Goal: Complete application form

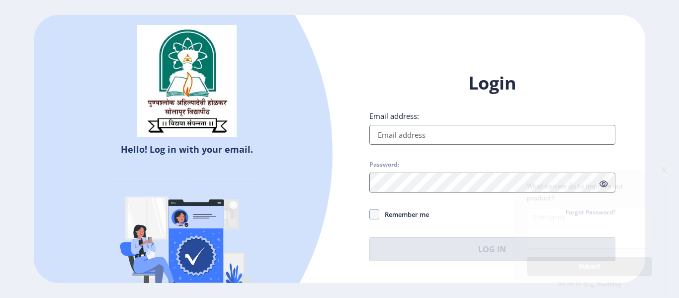
click at [406, 134] on input "Email address:" at bounding box center [492, 135] width 246 height 20
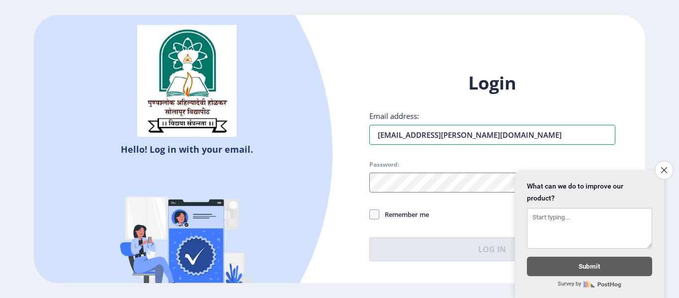
type input "[EMAIL_ADDRESS][PERSON_NAME][DOMAIN_NAME]"
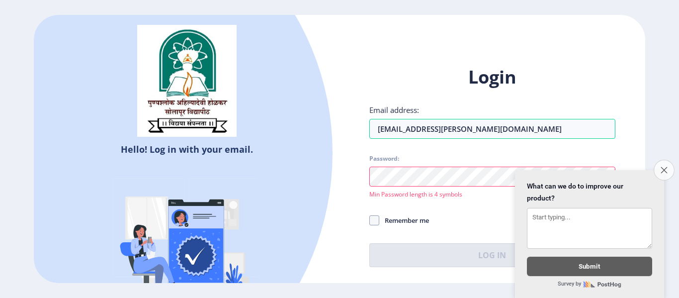
click at [661, 167] on icon "Close survey" at bounding box center [664, 170] width 6 height 6
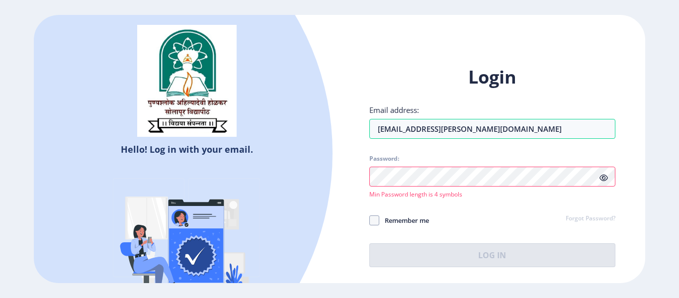
click at [605, 178] on icon at bounding box center [603, 177] width 8 height 7
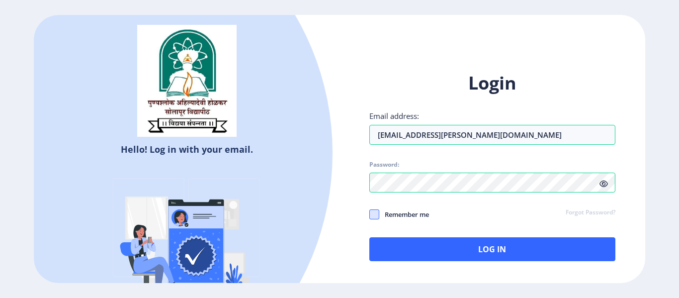
click at [373, 217] on span at bounding box center [374, 214] width 10 height 10
click at [370, 215] on input "Remember me" at bounding box center [369, 214] width 0 height 0
checkbox input "true"
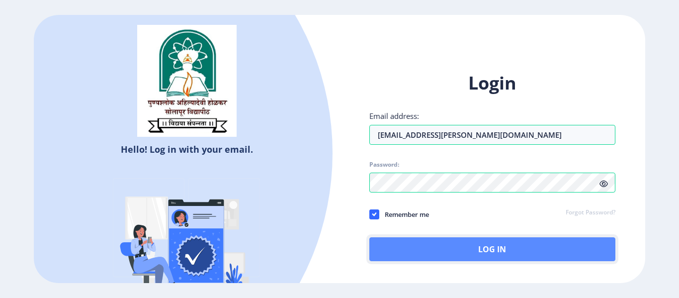
click at [461, 244] on button "Log In" at bounding box center [492, 249] width 246 height 24
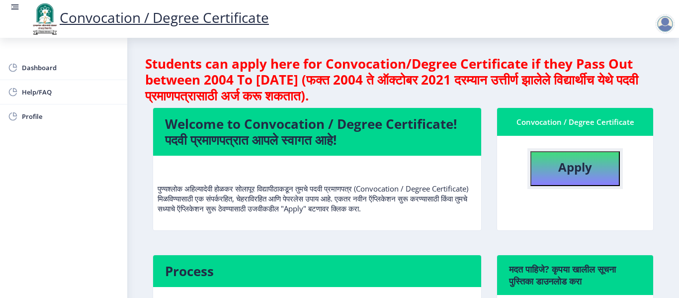
click at [544, 172] on button "Apply" at bounding box center [574, 168] width 89 height 35
select select
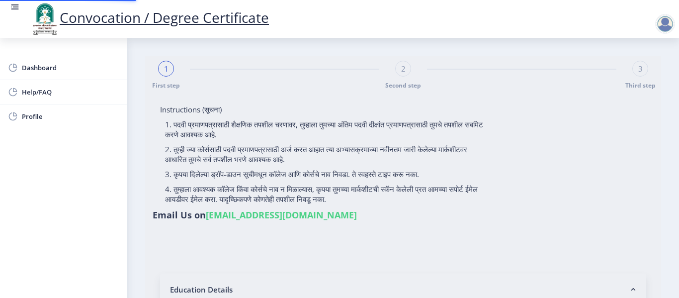
type input "2013032500234407"
select select "Regular"
select select "2015"
select select "March"
select select "FIRST CLASS"
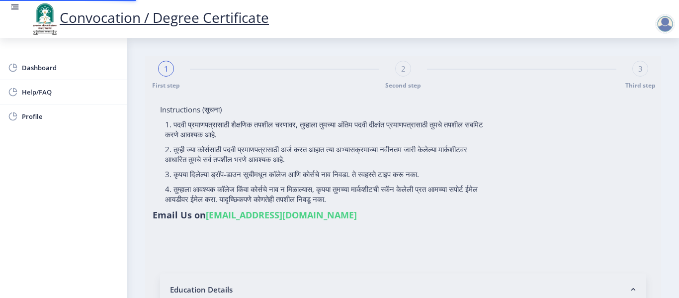
type input "140431"
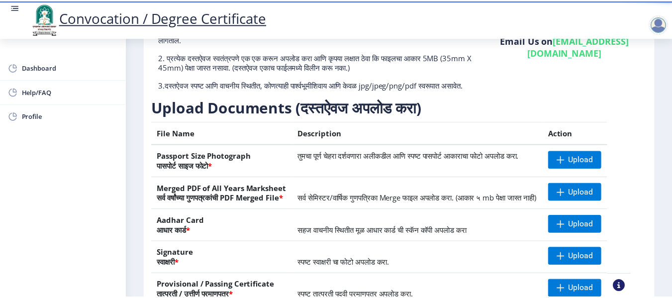
scroll to position [99, 0]
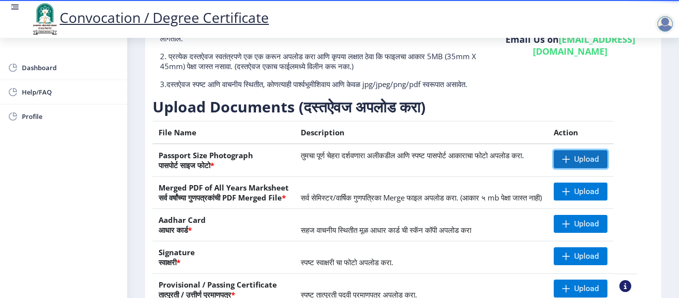
click at [570, 163] on span at bounding box center [566, 159] width 8 height 8
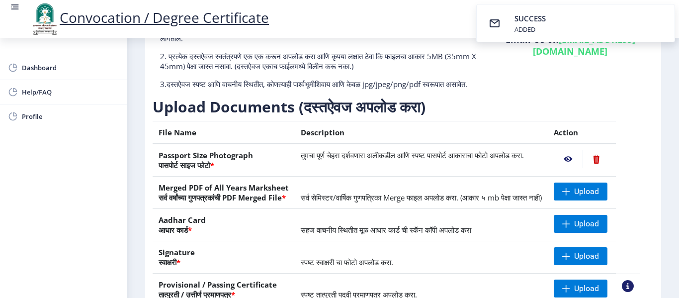
click at [577, 168] on nb-action at bounding box center [568, 159] width 29 height 18
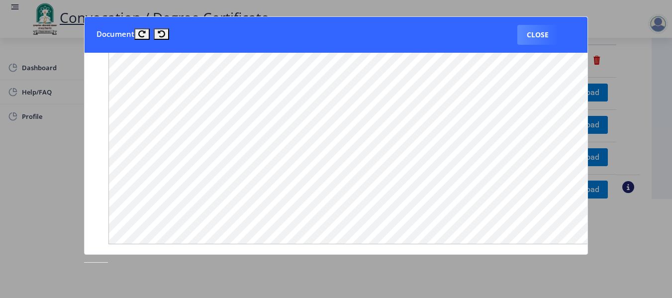
scroll to position [0, 0]
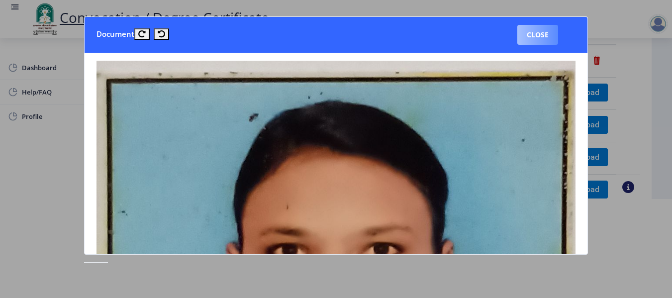
click at [543, 33] on button "Close" at bounding box center [537, 35] width 41 height 20
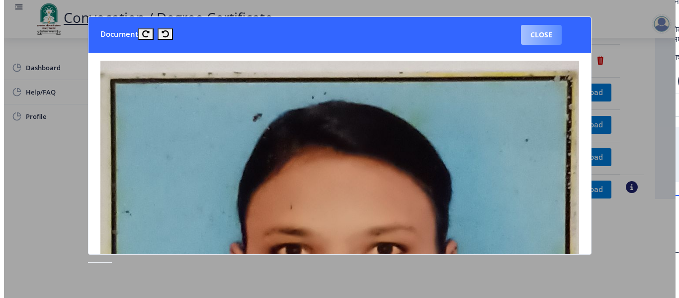
scroll to position [99, 0]
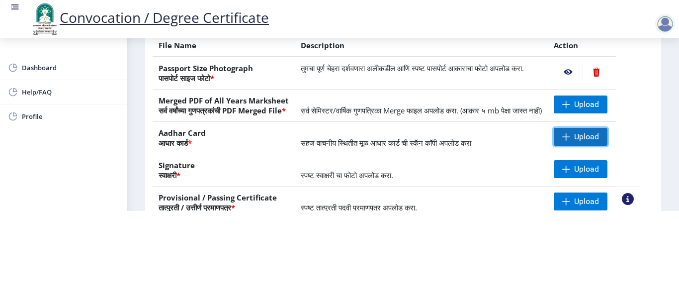
click at [597, 142] on span "Upload" at bounding box center [586, 137] width 25 height 10
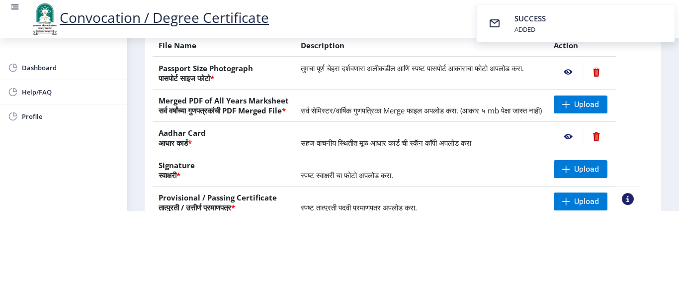
click at [576, 143] on nb-action at bounding box center [568, 137] width 29 height 18
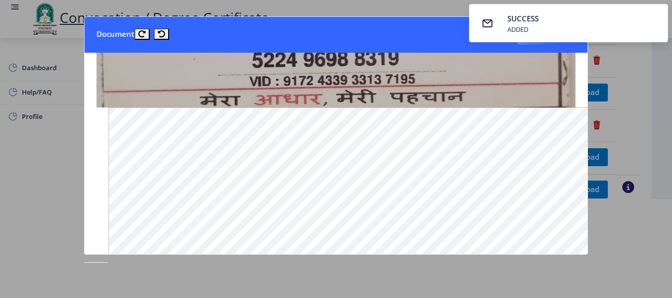
scroll to position [0, 0]
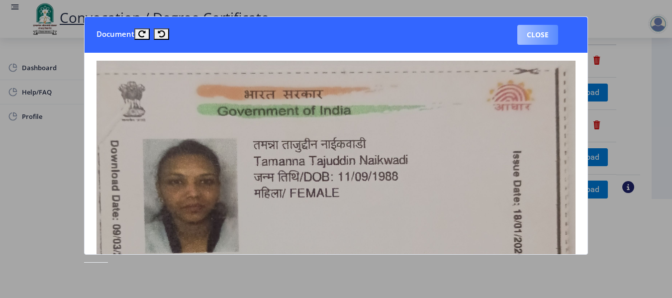
click at [534, 33] on button "Close" at bounding box center [537, 35] width 41 height 20
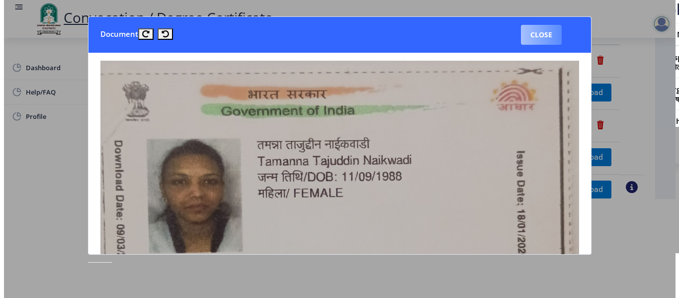
scroll to position [99, 0]
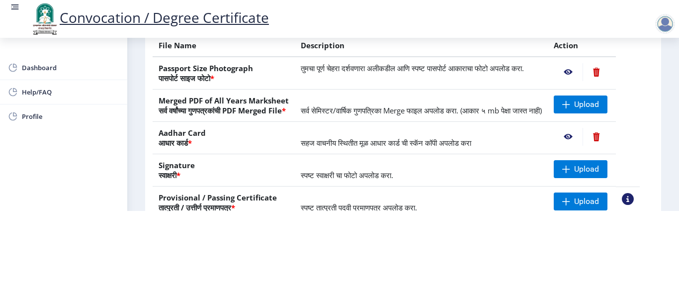
click at [581, 145] on nb-action at bounding box center [568, 137] width 29 height 18
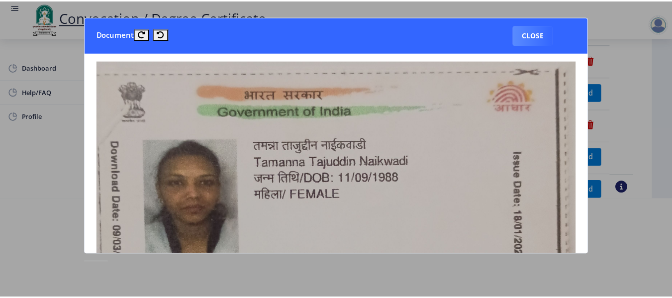
scroll to position [0, 0]
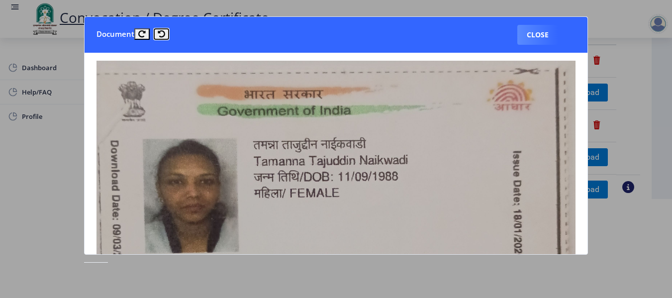
click at [162, 30] on icon at bounding box center [161, 33] width 7 height 7
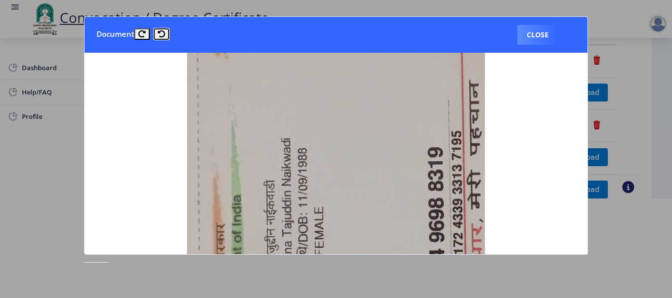
click at [162, 30] on icon at bounding box center [161, 33] width 7 height 7
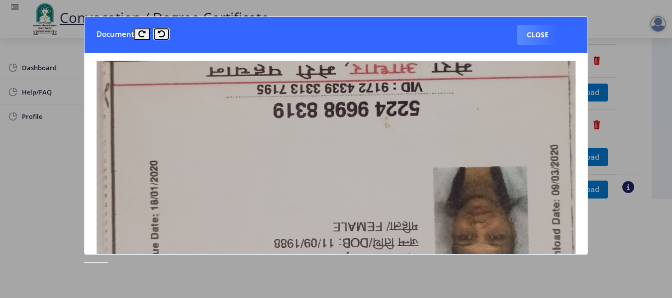
click at [162, 30] on icon at bounding box center [161, 33] width 7 height 7
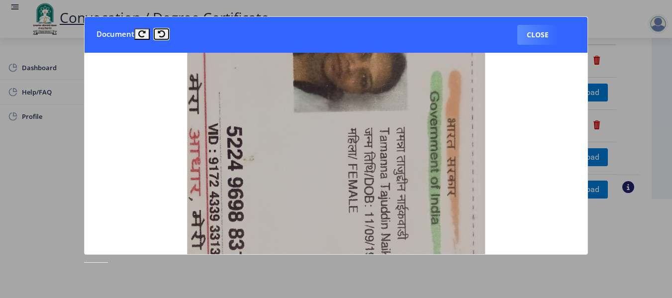
click at [162, 30] on icon at bounding box center [161, 33] width 7 height 7
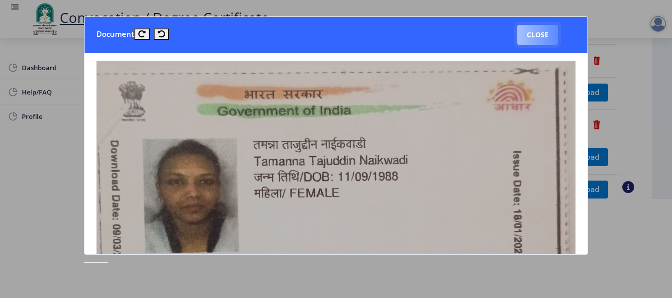
click at [528, 35] on button "Close" at bounding box center [537, 35] width 41 height 20
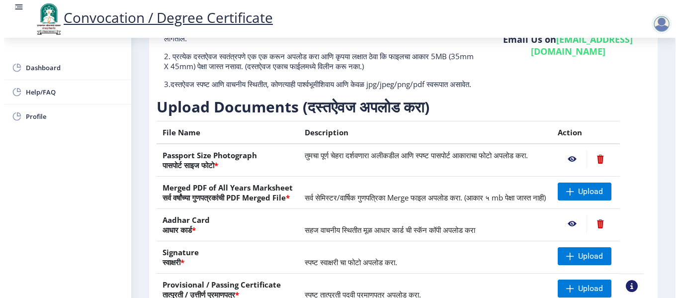
scroll to position [99, 0]
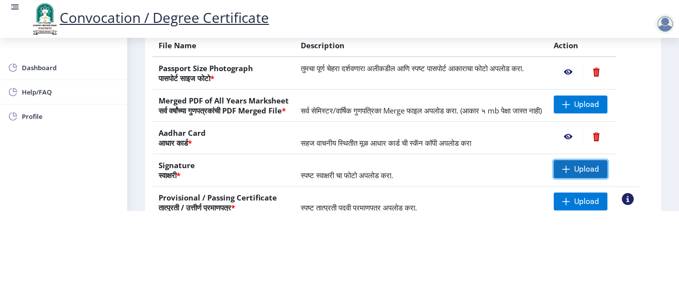
click at [593, 174] on span "Upload" at bounding box center [586, 169] width 25 height 10
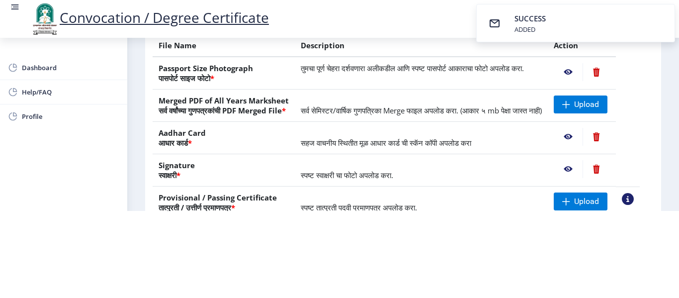
click at [578, 174] on nb-action at bounding box center [568, 169] width 29 height 18
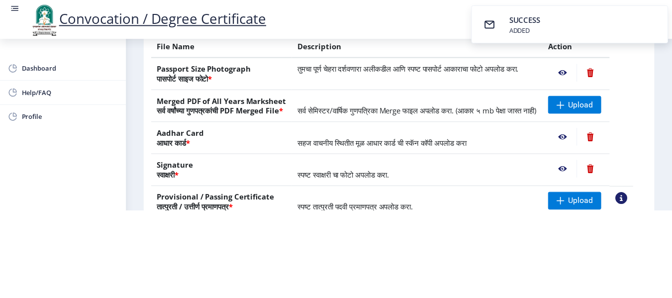
scroll to position [0, 0]
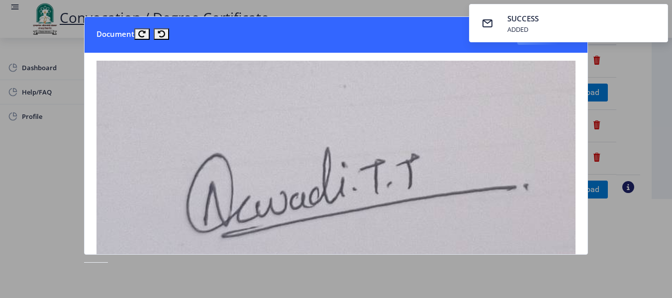
click at [545, 42] on nb-toastr-container "SUCCESS ADDED" at bounding box center [568, 23] width 207 height 46
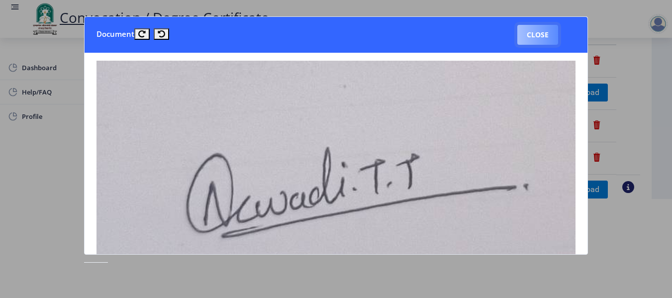
click at [522, 35] on button "Close" at bounding box center [537, 35] width 41 height 20
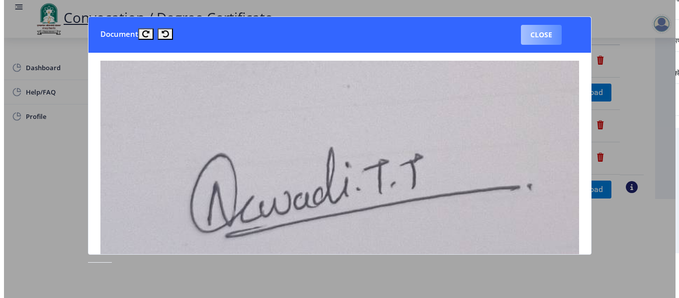
scroll to position [99, 0]
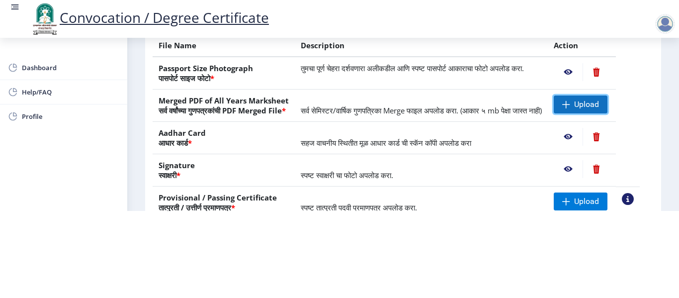
click at [596, 101] on span "Upload" at bounding box center [586, 104] width 25 height 10
click at [579, 69] on nb-action at bounding box center [568, 72] width 29 height 18
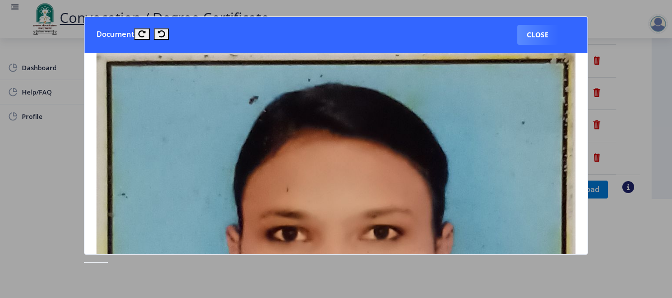
scroll to position [7, 0]
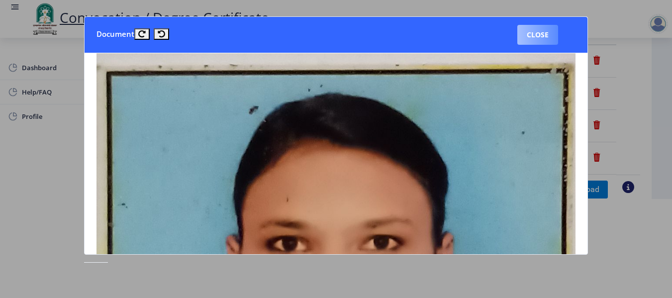
click at [543, 42] on button "Close" at bounding box center [537, 35] width 41 height 20
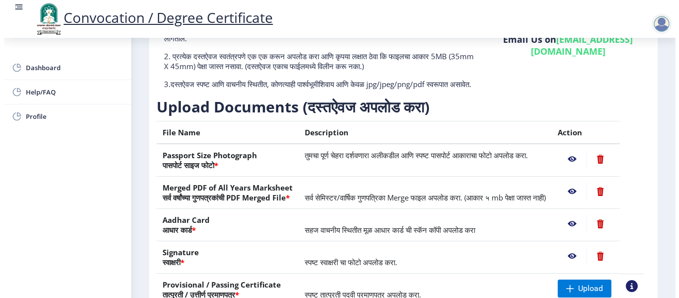
scroll to position [99, 0]
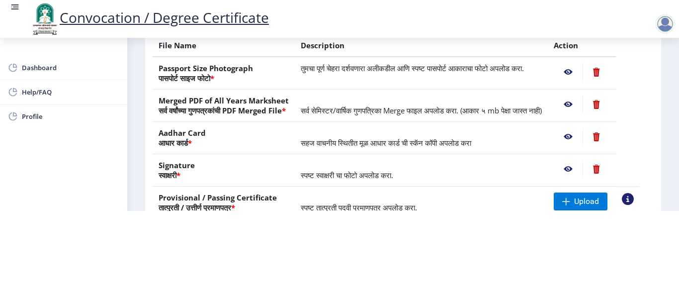
click at [577, 102] on nb-action at bounding box center [568, 104] width 29 height 18
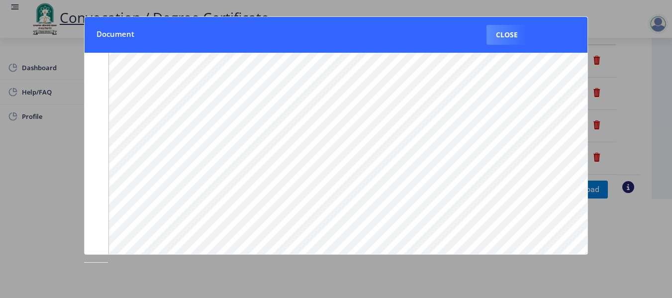
scroll to position [167, 0]
click at [586, 264] on nb-dialog-container "Document Close" at bounding box center [336, 148] width 504 height 265
click at [494, 36] on button "Close" at bounding box center [506, 35] width 41 height 20
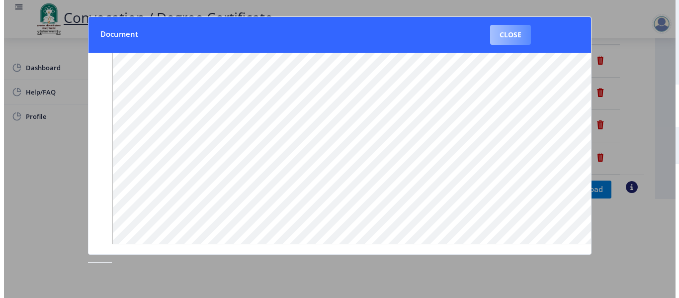
scroll to position [99, 0]
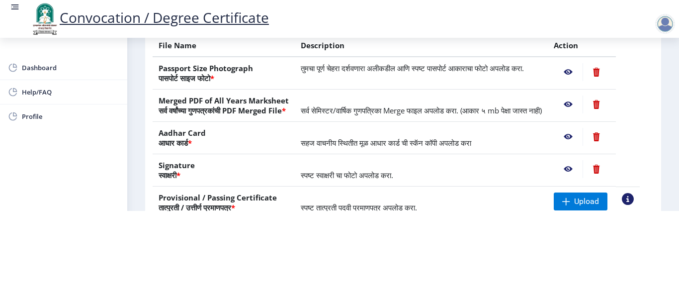
click at [582, 142] on nb-action at bounding box center [568, 137] width 29 height 18
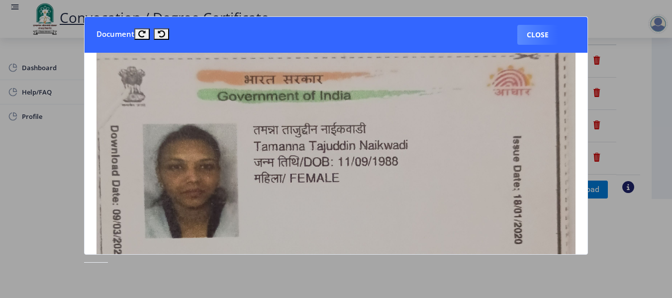
scroll to position [11, 0]
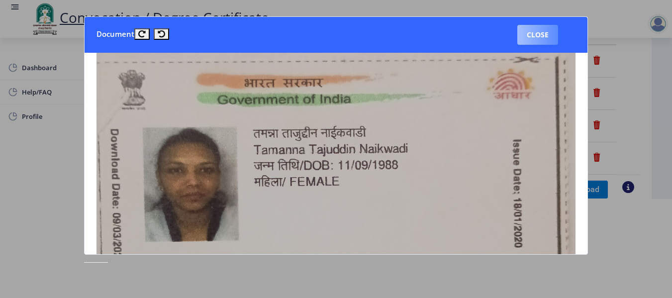
click at [532, 36] on button "Close" at bounding box center [537, 35] width 41 height 20
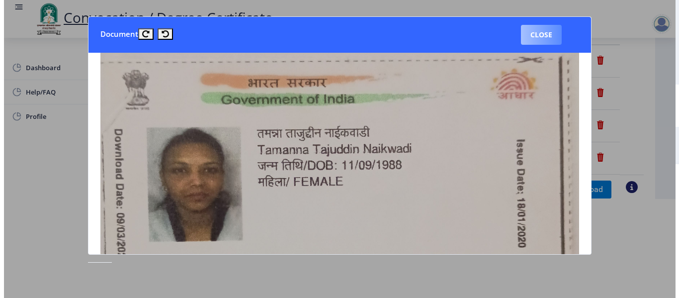
scroll to position [99, 0]
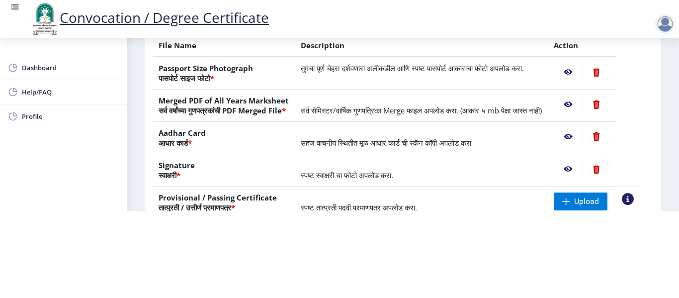
click at [583, 178] on nb-action at bounding box center [568, 169] width 29 height 18
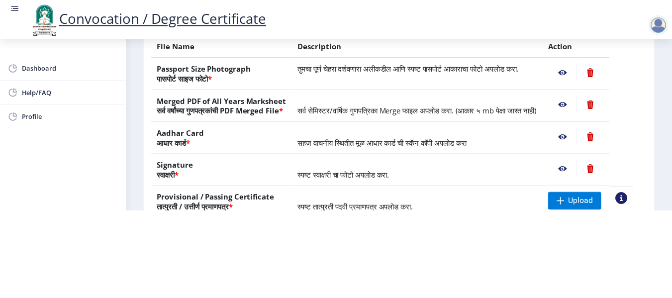
scroll to position [0, 0]
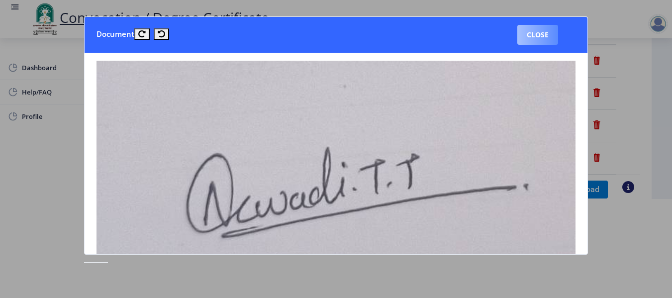
click at [532, 35] on button "Close" at bounding box center [537, 35] width 41 height 20
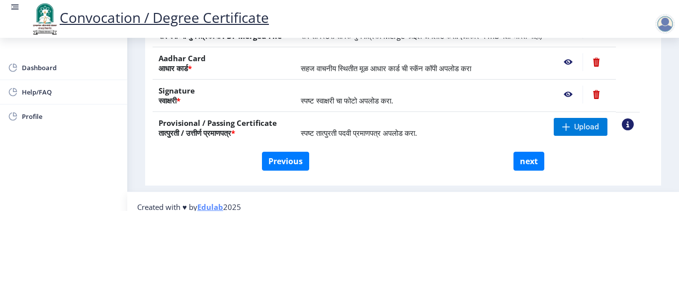
scroll to position [175, 0]
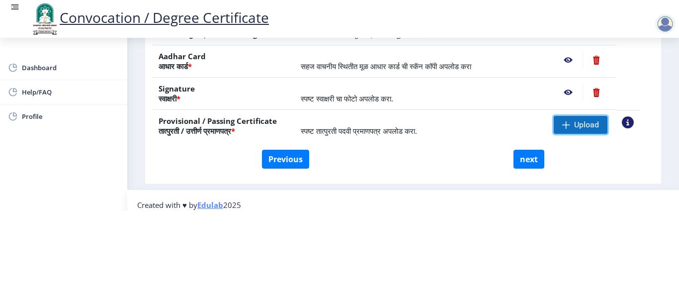
click at [570, 128] on span at bounding box center [566, 125] width 8 height 8
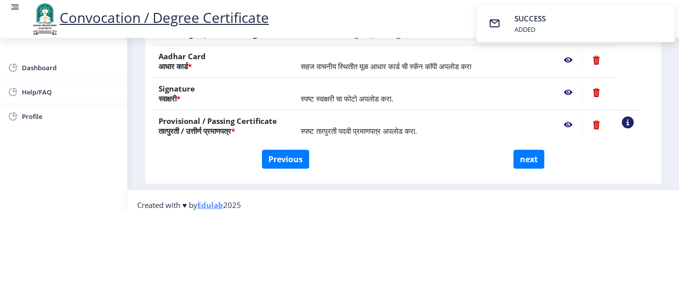
click at [582, 134] on nb-action at bounding box center [568, 125] width 29 height 18
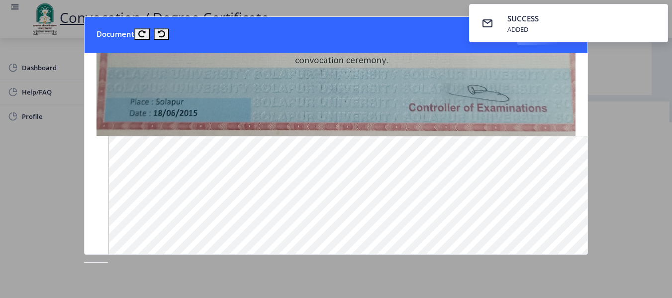
scroll to position [271, 0]
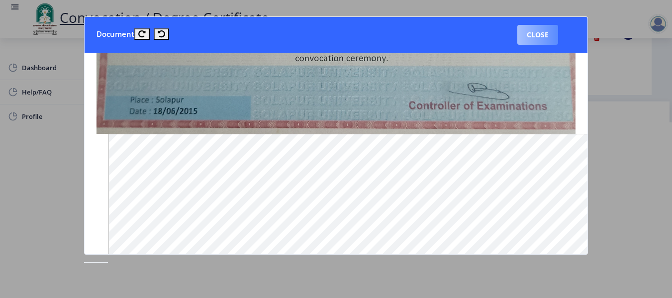
click at [532, 34] on button "Close" at bounding box center [537, 35] width 41 height 20
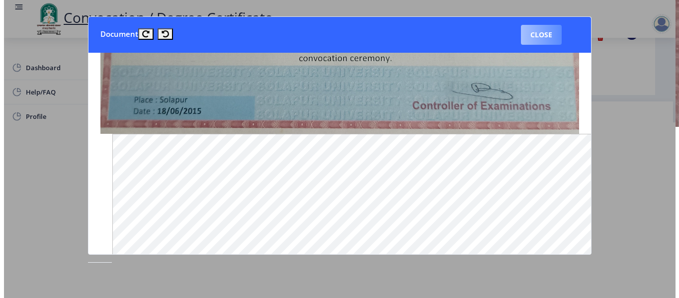
scroll to position [107, 0]
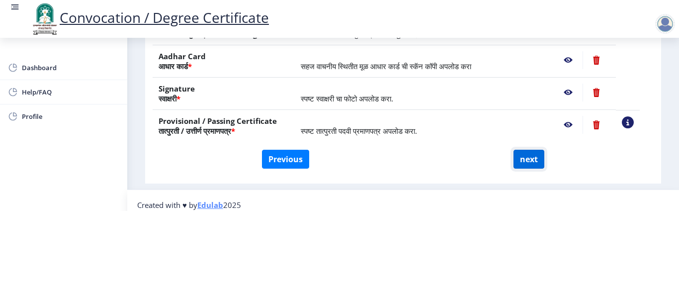
click at [517, 158] on button "next" at bounding box center [528, 159] width 31 height 19
select select
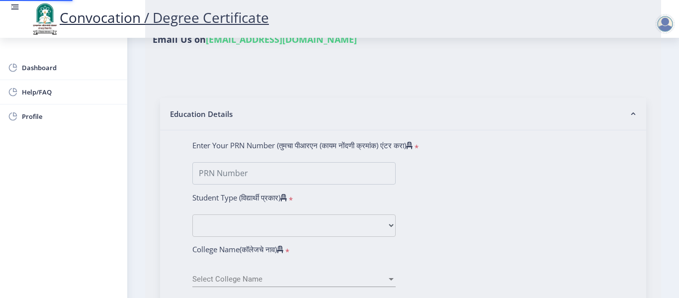
scroll to position [0, 0]
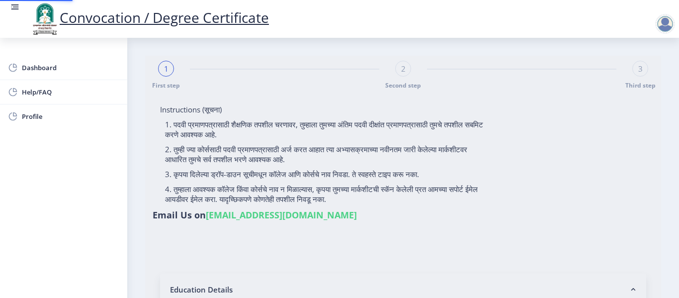
select select
type input "[PERSON_NAME]"
select select
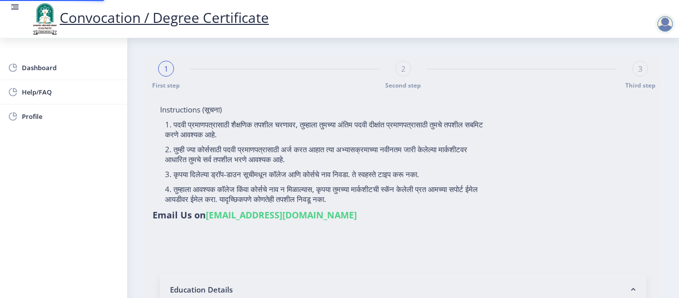
select select
type input "[PERSON_NAME]"
type input "2013032500234407"
select select "Regular"
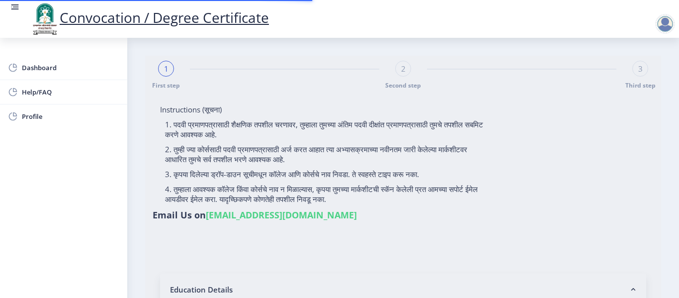
select select "2015"
select select "March"
select select "FIRST CLASS"
type input "140431"
select select "History"
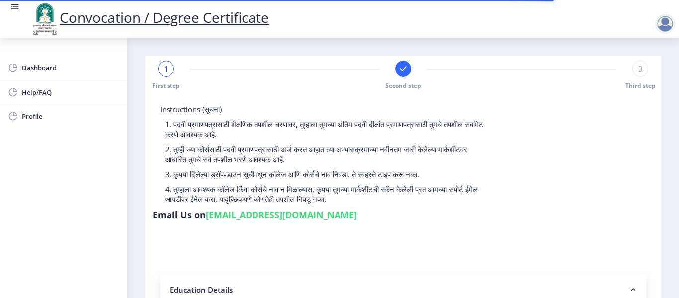
select select
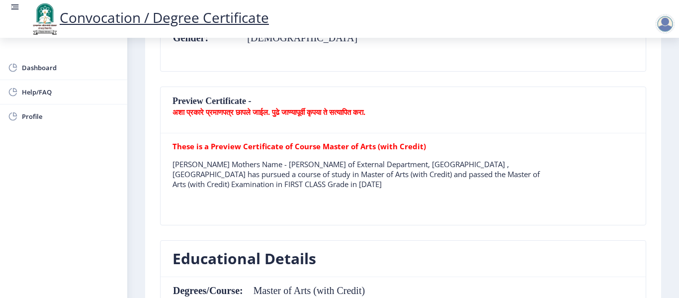
scroll to position [242, 0]
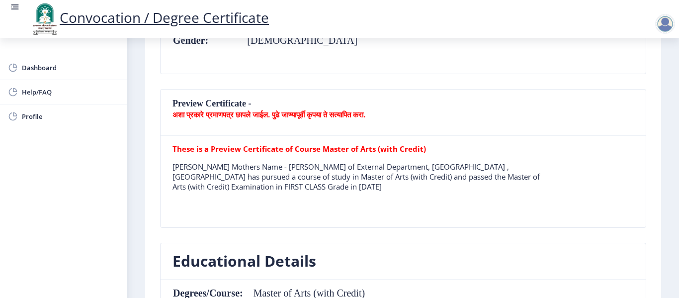
click at [295, 185] on p "[PERSON_NAME] Mothers Name - [PERSON_NAME] of External Department, [GEOGRAPHIC_…" at bounding box center [356, 177] width 369 height 30
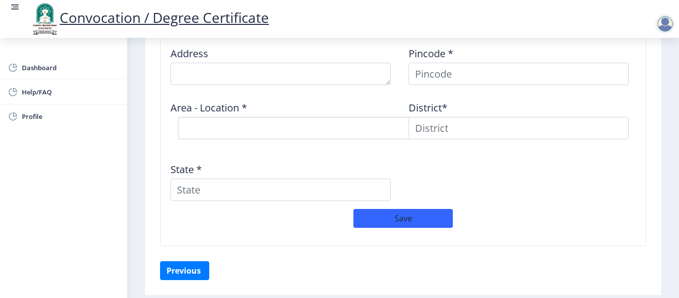
scroll to position [870, 0]
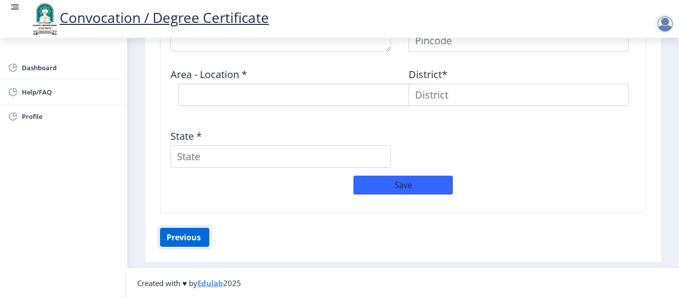
click at [196, 241] on button "Previous ‍" at bounding box center [184, 237] width 49 height 19
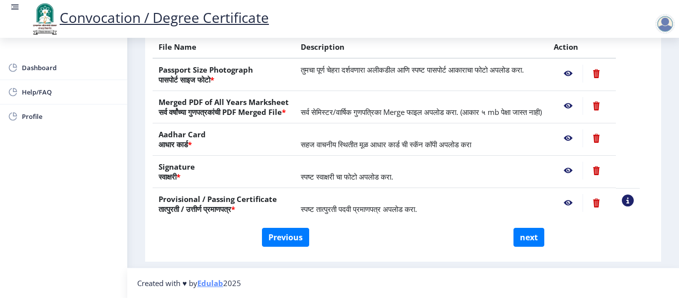
scroll to position [204, 0]
click at [281, 237] on button "Previous" at bounding box center [285, 237] width 47 height 19
select select "Regular"
select select "History"
select select "2015"
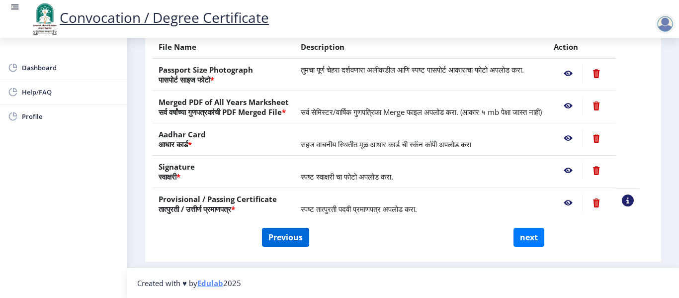
select select "March"
select select "FIRST CLASS"
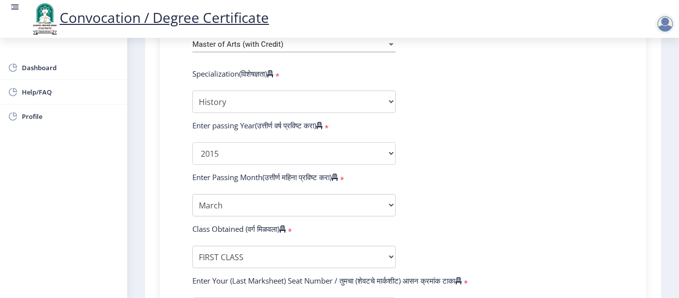
scroll to position [478, 0]
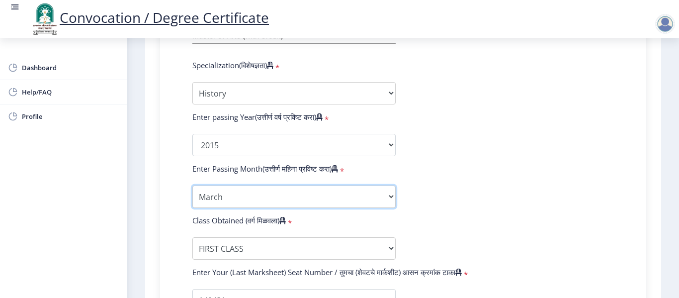
click at [373, 206] on select "Enter Passing Month March April May October November December" at bounding box center [293, 196] width 203 height 22
click at [367, 194] on select "Enter Passing Month March April May October November December" at bounding box center [293, 196] width 203 height 22
click at [192, 185] on select "Enter Passing Month March April May October November December" at bounding box center [293, 196] width 203 height 22
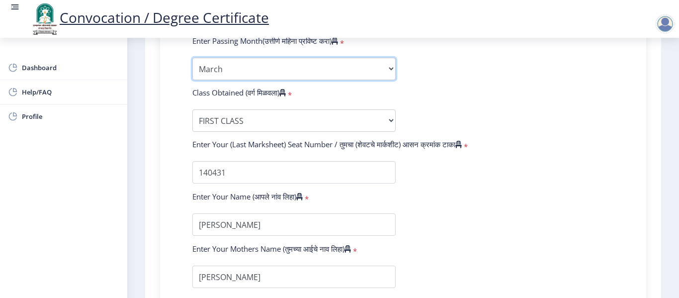
scroll to position [616, 0]
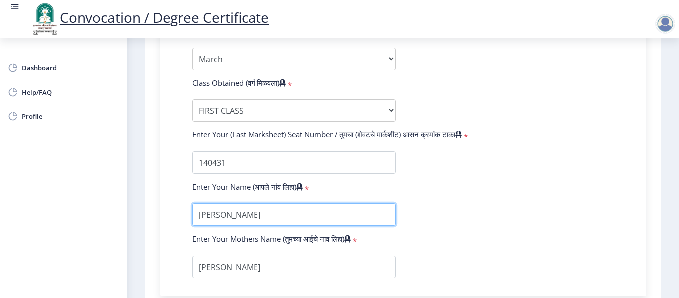
click at [238, 214] on input "textarea" at bounding box center [293, 214] width 203 height 22
click at [274, 215] on input "textarea" at bounding box center [293, 214] width 203 height 22
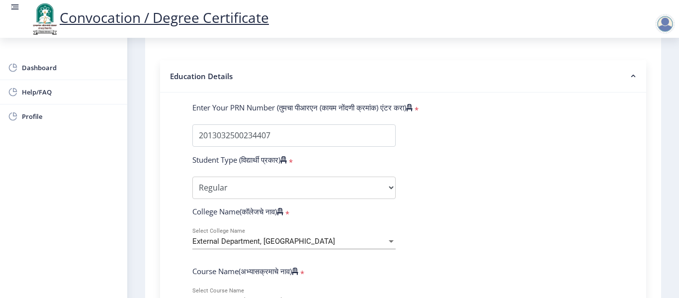
scroll to position [215, 0]
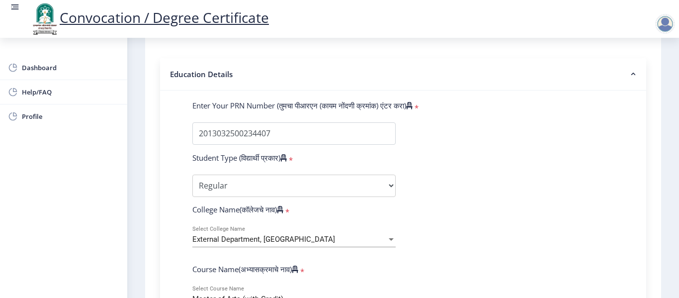
type input "[PERSON_NAME]"
click at [373, 182] on select "Select Student Type Regular External" at bounding box center [293, 185] width 203 height 22
click at [192, 174] on select "Select Student Type Regular External" at bounding box center [293, 185] width 203 height 22
click at [387, 241] on div at bounding box center [391, 239] width 9 height 8
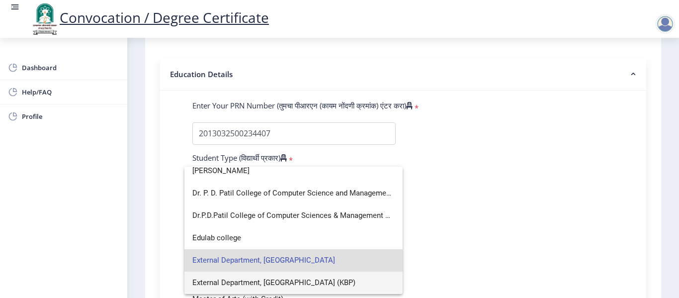
scroll to position [0, 0]
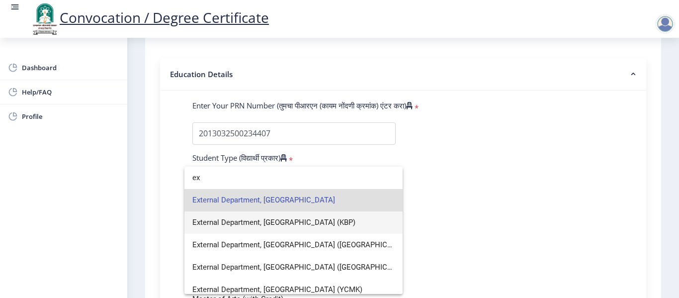
type input "ex"
drag, startPoint x: 679, startPoint y: 199, endPoint x: 483, endPoint y: 196, distance: 195.9
click at [483, 196] on div at bounding box center [339, 149] width 679 height 298
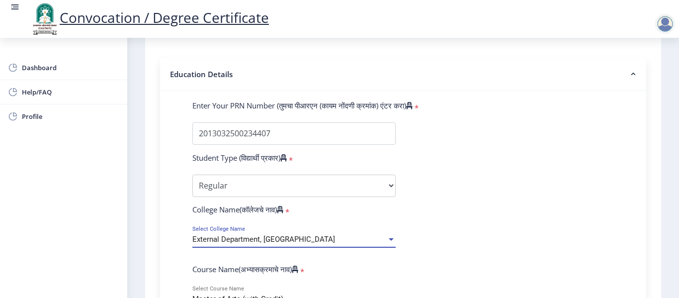
click at [369, 240] on div "External Department, [GEOGRAPHIC_DATA]" at bounding box center [289, 239] width 194 height 8
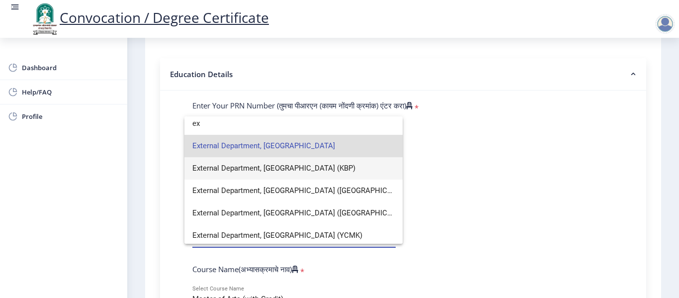
scroll to position [7, 0]
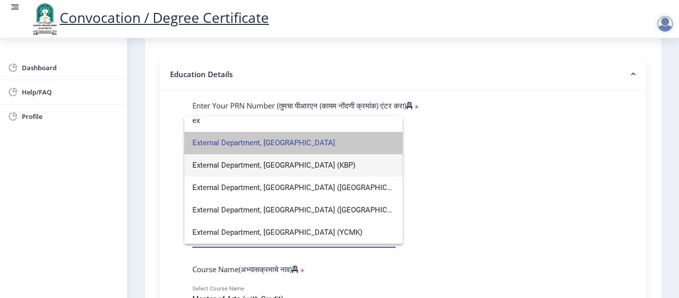
click at [319, 143] on span "External Department, [GEOGRAPHIC_DATA]" at bounding box center [293, 143] width 202 height 22
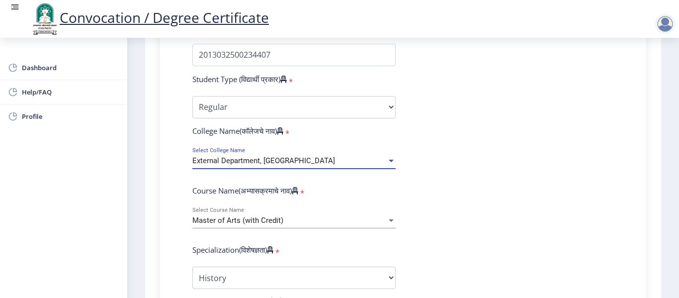
scroll to position [295, 0]
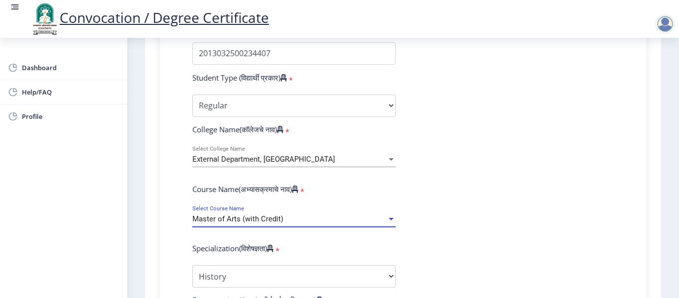
click at [359, 220] on div "Master of Arts (with Credit)" at bounding box center [289, 219] width 194 height 8
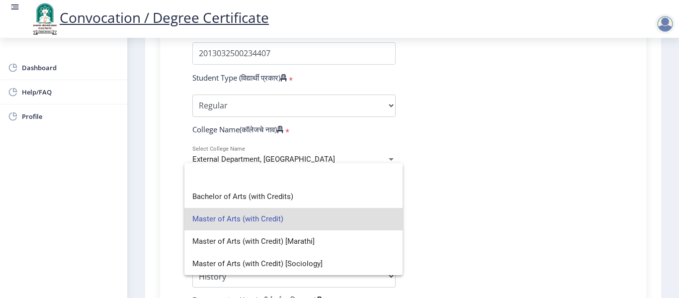
drag, startPoint x: 434, startPoint y: 234, endPoint x: 487, endPoint y: 207, distance: 58.5
click at [487, 207] on div at bounding box center [339, 149] width 679 height 298
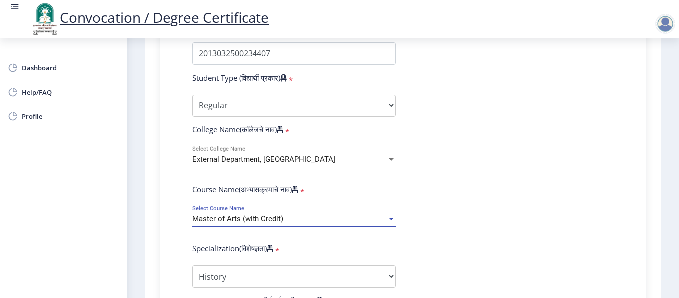
click at [382, 218] on div "Master of Arts (with Credit)" at bounding box center [289, 219] width 194 height 8
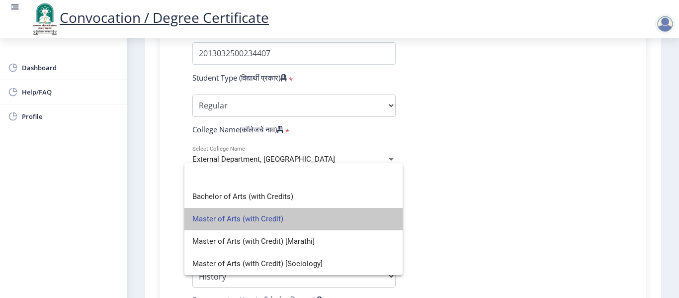
click at [363, 220] on span "Master of Arts (with Credit)" at bounding box center [293, 219] width 202 height 22
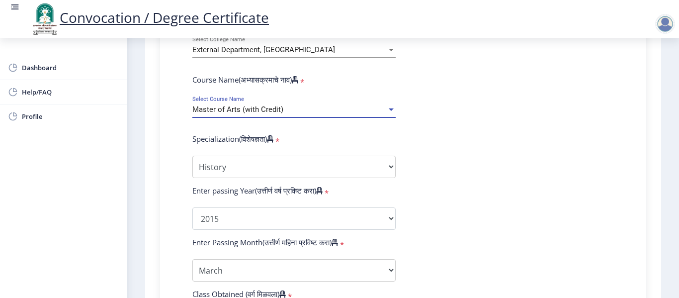
scroll to position [408, 0]
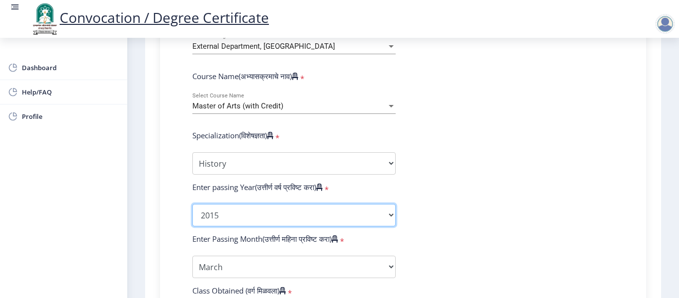
click at [352, 216] on select "2025 2024 2023 2022 2021 2020 2019 2018 2017 2016 2015 2014 2013 2012 2011 2010…" at bounding box center [293, 215] width 203 height 22
click at [192, 204] on select "2025 2024 2023 2022 2021 2020 2019 2018 2017 2016 2015 2014 2013 2012 2011 2010…" at bounding box center [293, 215] width 203 height 22
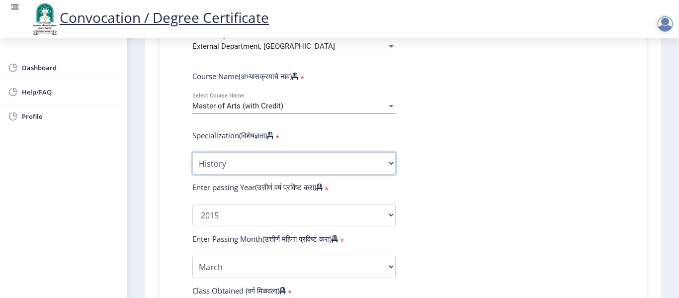
click at [288, 153] on select "Specialization English Hindi Marathi Urdu Ancient Indian History Culture & Arch…" at bounding box center [293, 163] width 203 height 22
click at [192, 152] on select "Specialization English Hindi Marathi Urdu Ancient Indian History Culture & Arch…" at bounding box center [293, 163] width 203 height 22
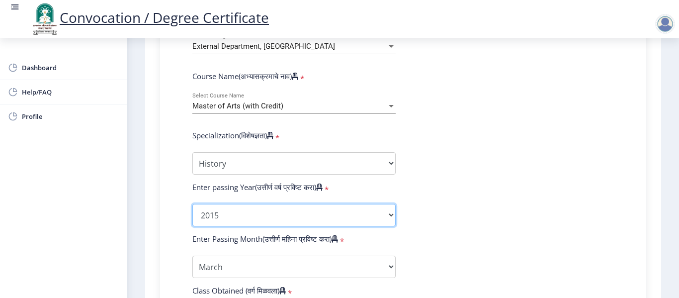
click at [299, 209] on select "2025 2024 2023 2022 2021 2020 2019 2018 2017 2016 2015 2014 2013 2012 2011 2010…" at bounding box center [293, 215] width 203 height 22
click at [192, 204] on select "2025 2024 2023 2022 2021 2020 2019 2018 2017 2016 2015 2014 2013 2012 2011 2010…" at bounding box center [293, 215] width 203 height 22
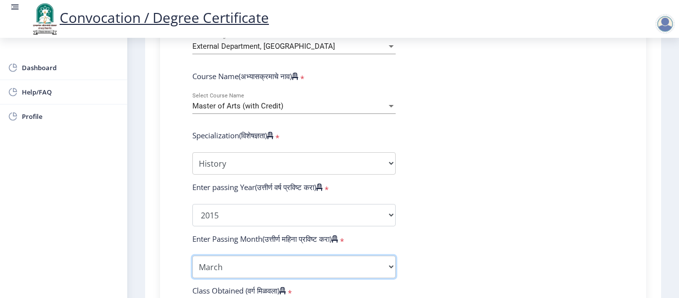
click at [275, 268] on select "Enter Passing Month March April May October November December" at bounding box center [293, 267] width 203 height 22
click at [192, 256] on select "Enter Passing Month March April May October November December" at bounding box center [293, 267] width 203 height 22
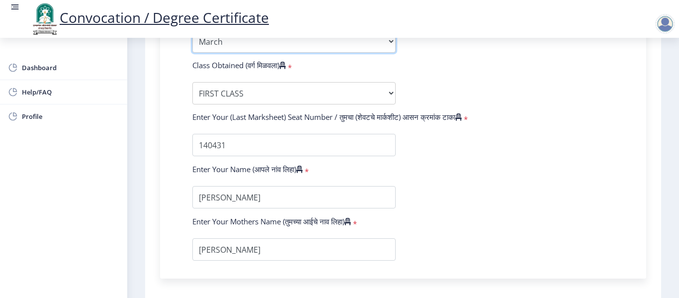
scroll to position [640, 0]
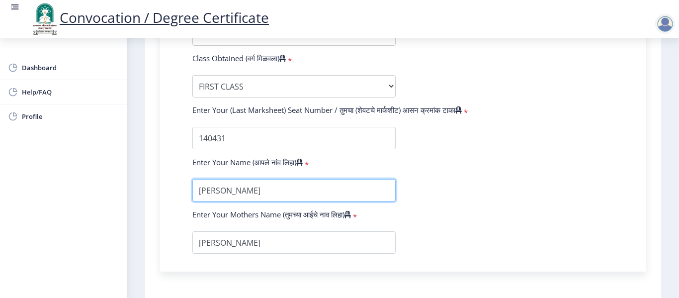
click at [234, 188] on input "textarea" at bounding box center [293, 190] width 203 height 22
click at [272, 189] on input "textarea" at bounding box center [293, 190] width 203 height 22
click at [322, 188] on input "textarea" at bounding box center [293, 190] width 203 height 22
type input "[PERSON_NAME]"
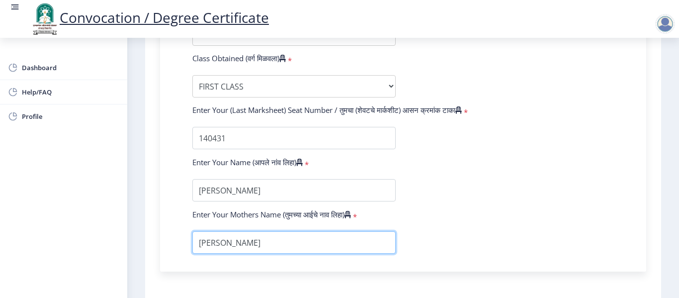
click at [230, 247] on input "textarea" at bounding box center [293, 242] width 203 height 22
type input "[PERSON_NAME]"
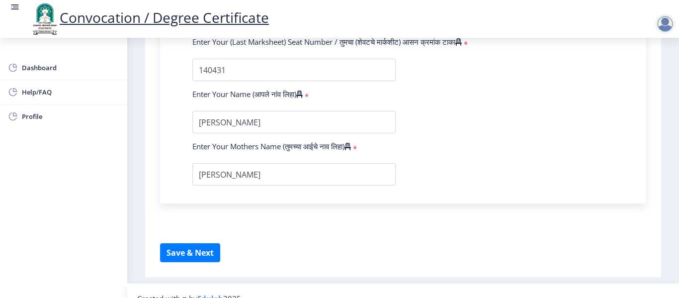
scroll to position [724, 0]
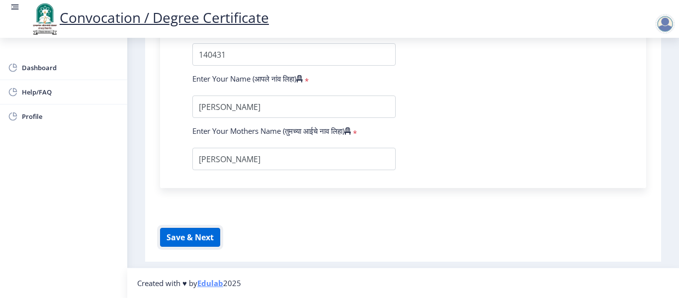
click at [194, 240] on button "Save & Next" at bounding box center [190, 237] width 60 height 19
click at [194, 237] on button "Save & Next" at bounding box center [190, 237] width 60 height 19
click at [199, 239] on button "Save & Next" at bounding box center [190, 237] width 60 height 19
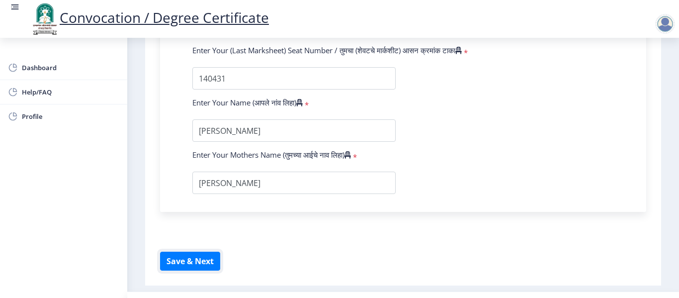
scroll to position [701, 0]
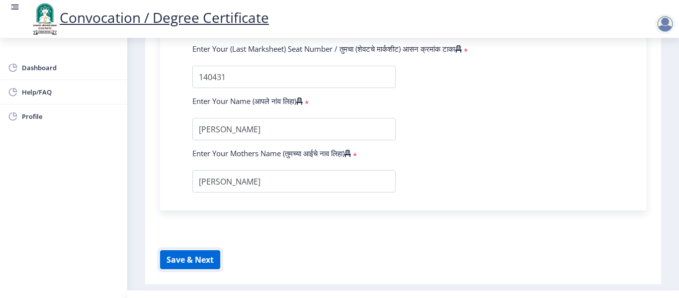
click at [182, 256] on button "Save & Next" at bounding box center [190, 259] width 60 height 19
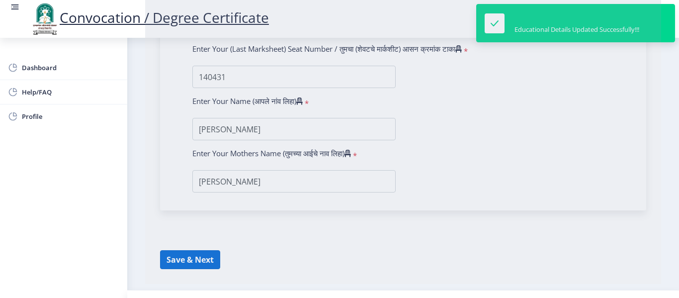
select select
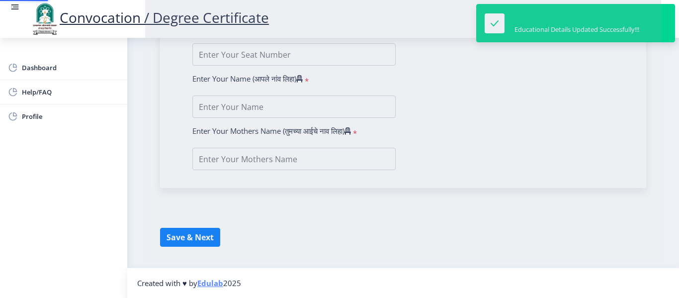
type input "[PERSON_NAME]"
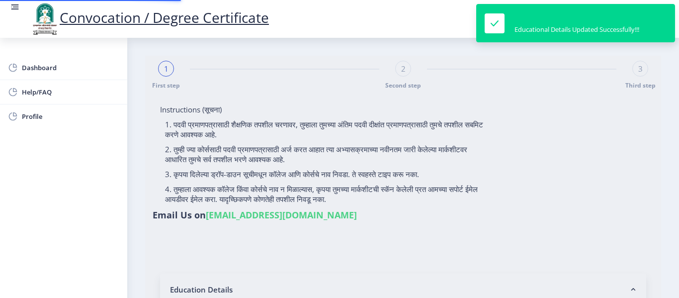
type input "2013032500234407"
select select "Regular"
select select "2015"
select select "March"
select select "FIRST CLASS"
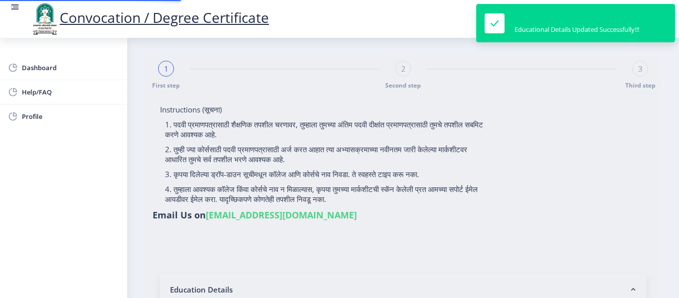
type input "140431"
type input "[PERSON_NAME]"
select select
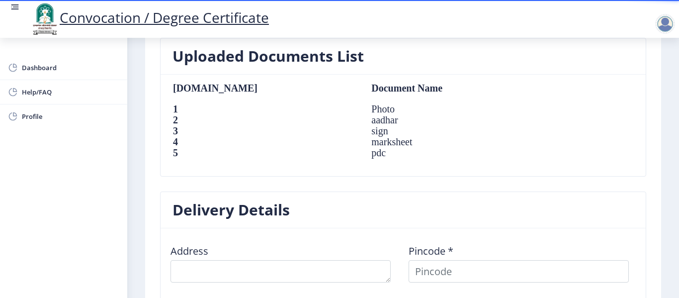
scroll to position [724, 0]
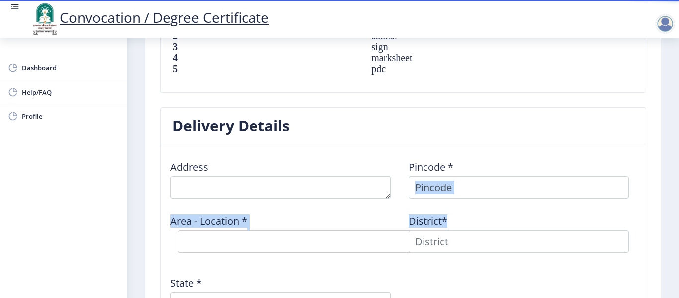
drag, startPoint x: 675, startPoint y: 212, endPoint x: 677, endPoint y: 192, distance: 19.4
click at [677, 192] on div "Convocation / Degree Certificate Dashboard Help/FAQ Profile First step Second s…" at bounding box center [339, 149] width 679 height 298
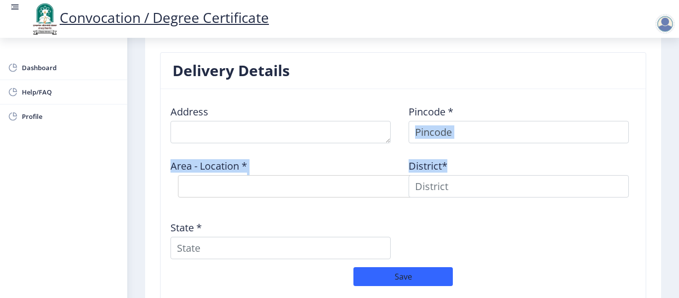
scroll to position [870, 0]
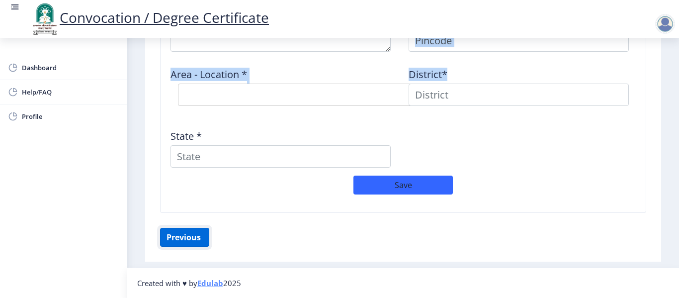
click at [184, 236] on button "Previous ‍" at bounding box center [184, 237] width 49 height 19
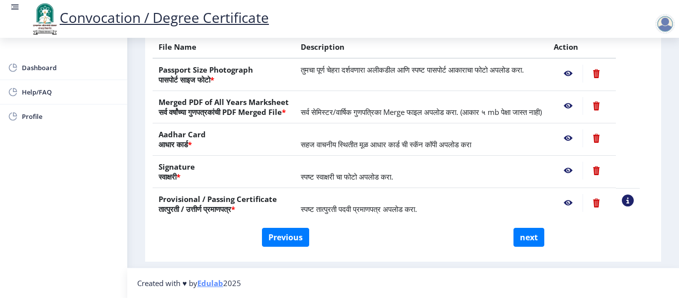
scroll to position [204, 0]
click at [283, 239] on button "Previous" at bounding box center [285, 237] width 47 height 19
select select "Regular"
select select "History"
select select "2015"
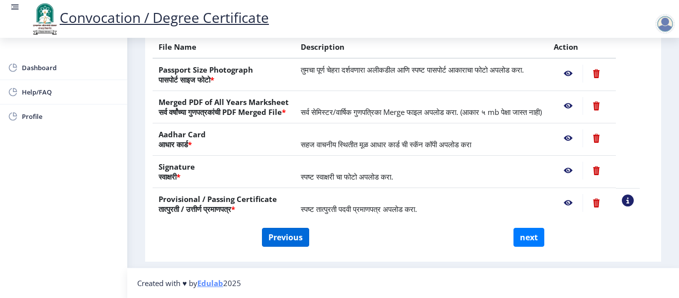
select select "March"
select select "FIRST CLASS"
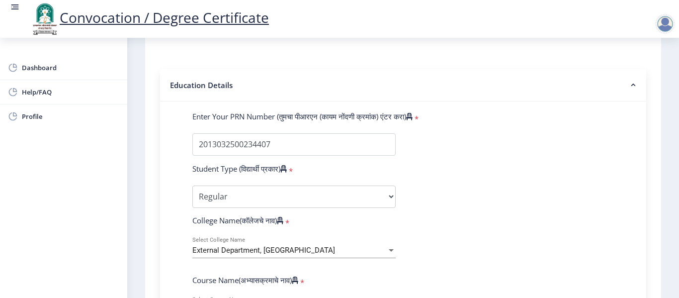
scroll to position [465, 0]
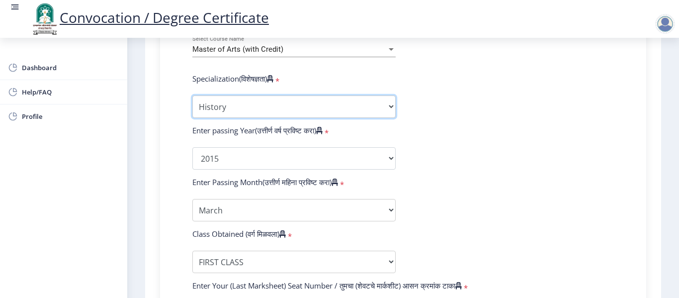
click at [257, 108] on select "Specialization English Hindi Marathi Urdu Ancient Indian History Culture & Arch…" at bounding box center [293, 106] width 203 height 22
click at [192, 95] on select "Specialization English Hindi Marathi Urdu Ancient Indian History Culture & Arch…" at bounding box center [293, 106] width 203 height 22
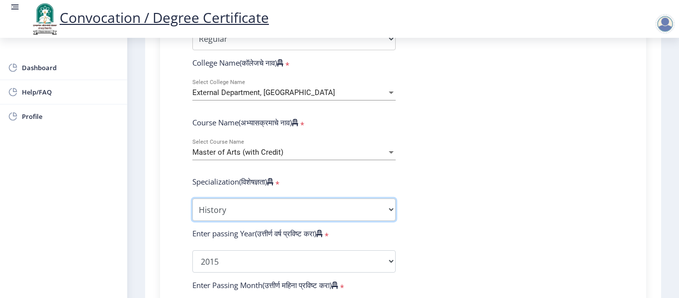
scroll to position [365, 0]
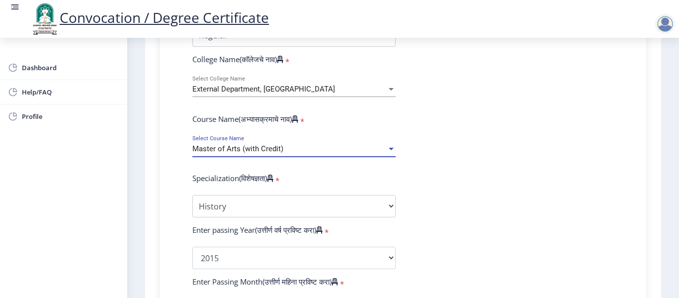
click at [306, 153] on div "Master of Arts (with Credit)" at bounding box center [289, 149] width 194 height 8
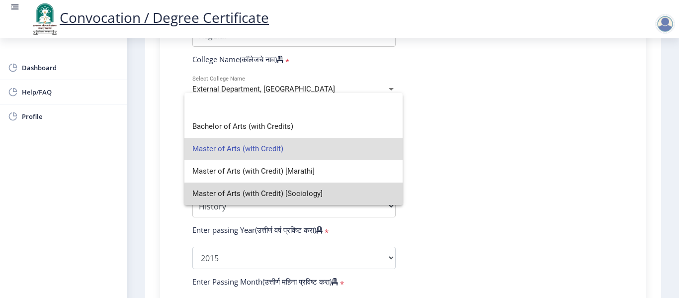
click at [362, 197] on span "Master of Arts (with Credit) [Sociology]" at bounding box center [293, 193] width 202 height 22
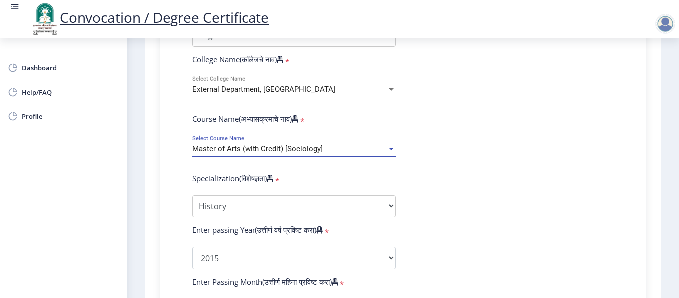
click at [351, 146] on div "Master of Arts (with Credit) [Sociology]" at bounding box center [289, 149] width 194 height 8
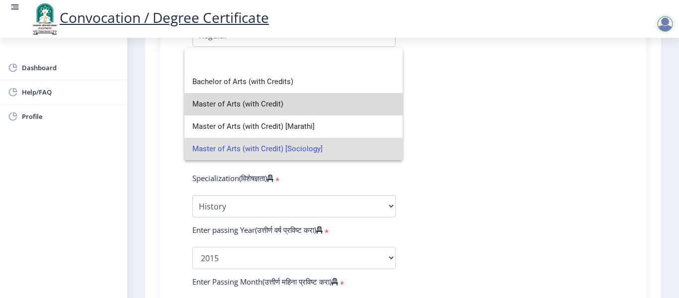
click at [312, 104] on span "Master of Arts (with Credit)" at bounding box center [293, 104] width 202 height 22
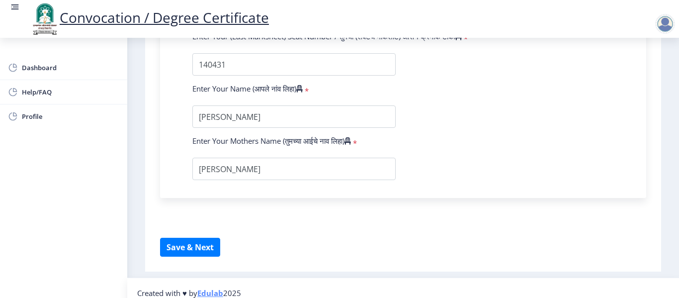
scroll to position [718, 0]
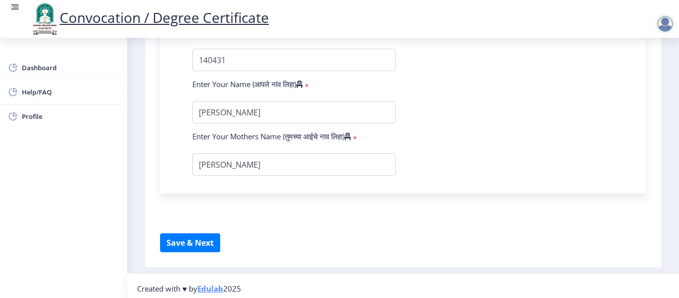
drag, startPoint x: 508, startPoint y: 285, endPoint x: 654, endPoint y: 256, distance: 148.5
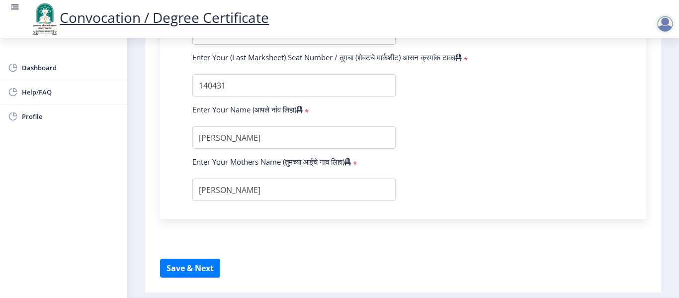
scroll to position [707, 0]
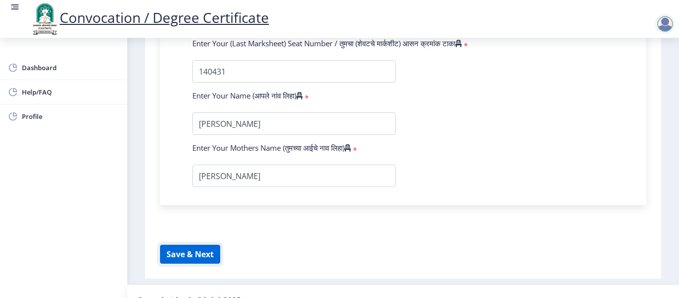
click at [212, 254] on button "Save & Next" at bounding box center [190, 254] width 60 height 19
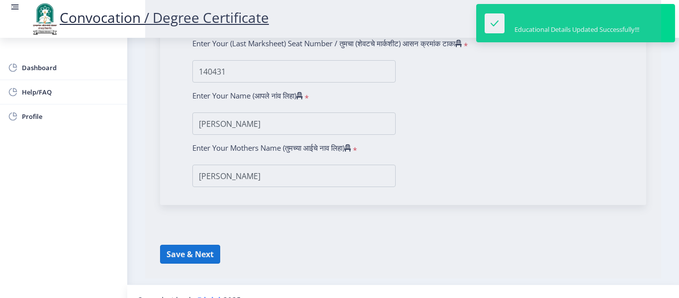
select select
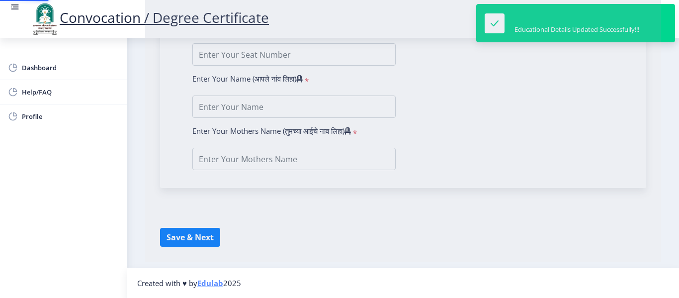
type input "[PERSON_NAME]"
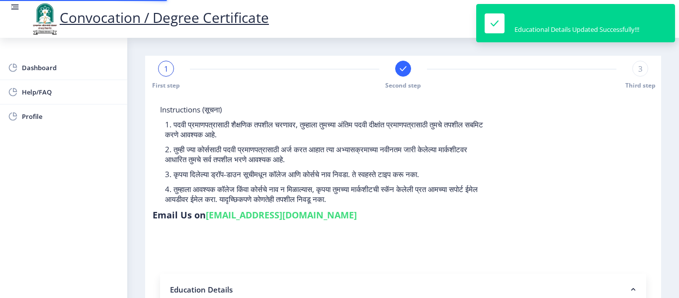
type input "2013032500234407"
select select "Regular"
select select "2015"
select select "March"
select select "FIRST CLASS"
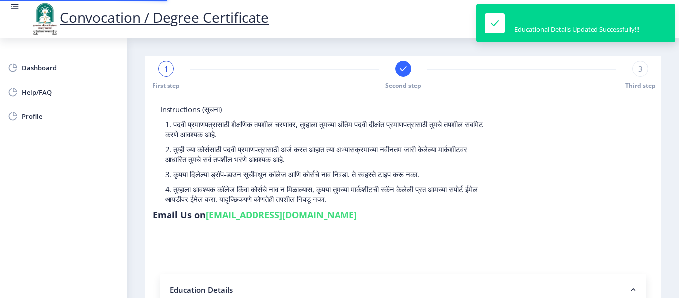
type input "140431"
type input "[PERSON_NAME]"
select select
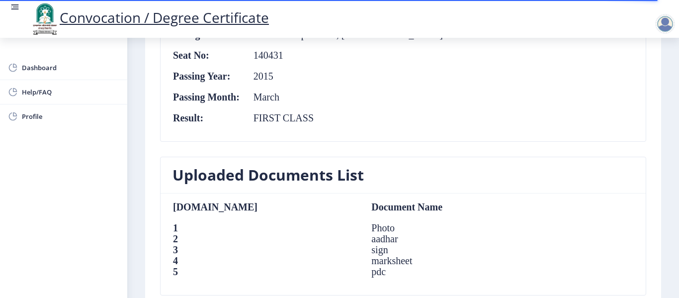
scroll to position [260, 0]
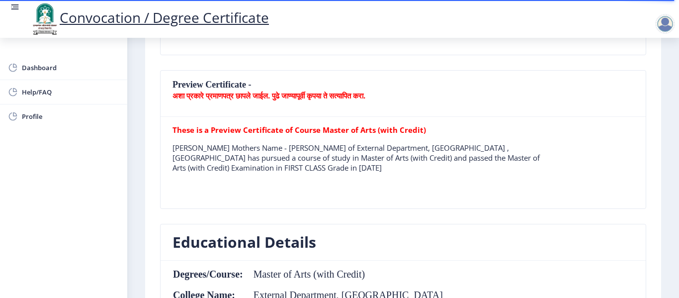
click at [478, 180] on table "These is a Preview Certificate of Course Master of Arts (with Credit) [PERSON_N…" at bounding box center [356, 163] width 369 height 76
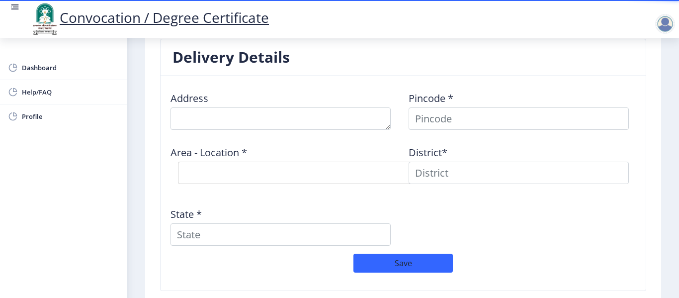
scroll to position [847, 0]
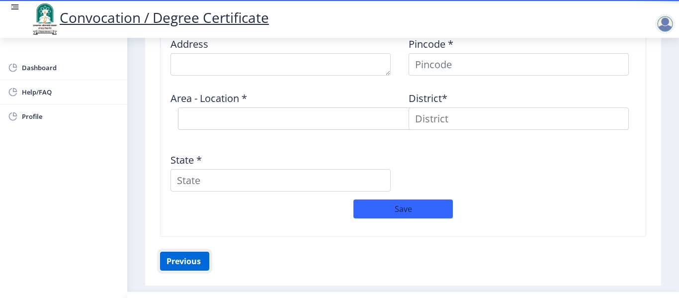
click at [200, 262] on button "Previous ‍" at bounding box center [184, 261] width 49 height 19
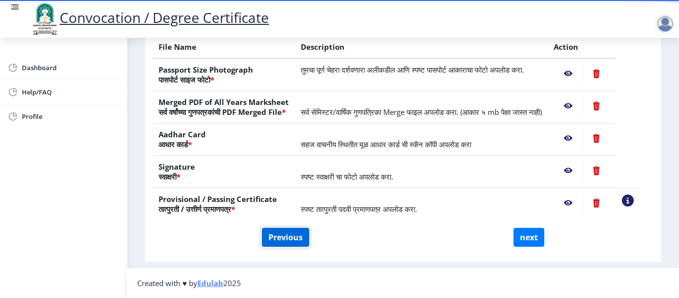
click at [283, 235] on button "Previous" at bounding box center [285, 237] width 47 height 19
select select "Regular"
select select "History"
select select "2015"
select select "March"
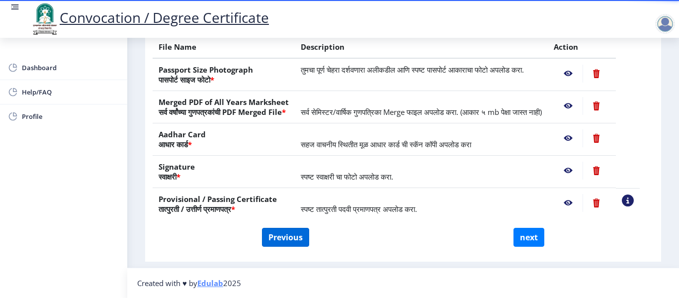
select select "FIRST CLASS"
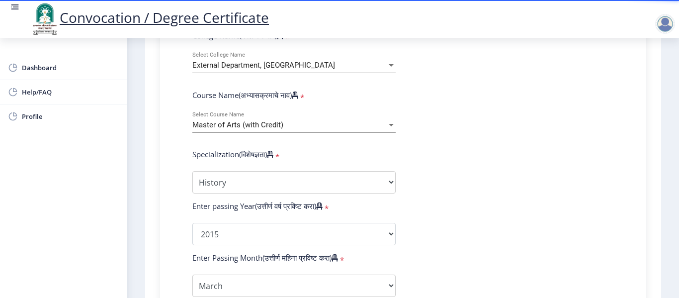
scroll to position [387, 0]
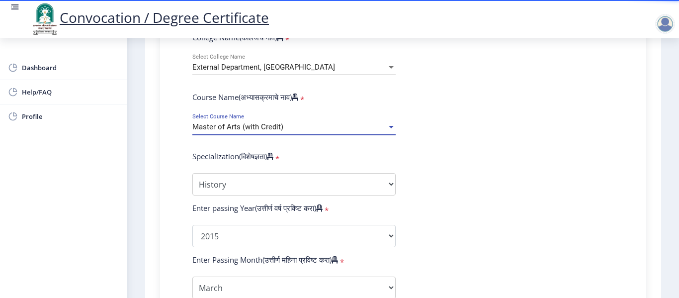
click at [370, 125] on div "Master of Arts (with Credit)" at bounding box center [289, 127] width 194 height 8
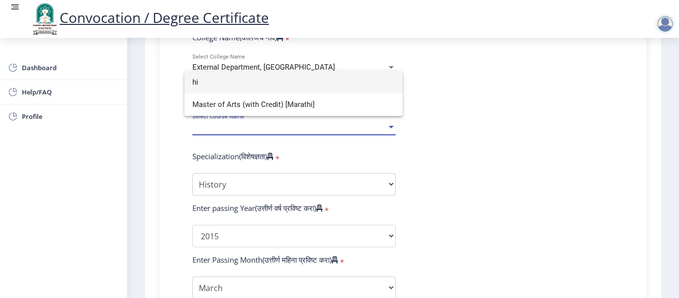
type input "h"
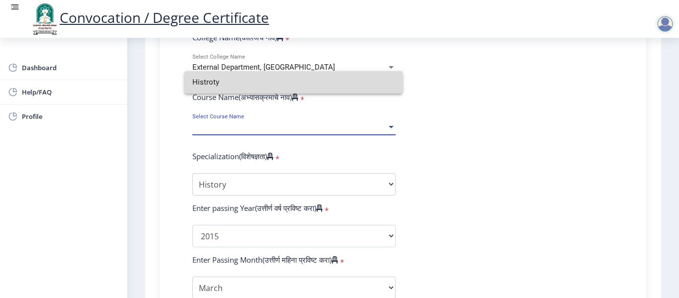
click at [305, 85] on input "Histroty" at bounding box center [293, 82] width 202 height 22
type input "Histroty"
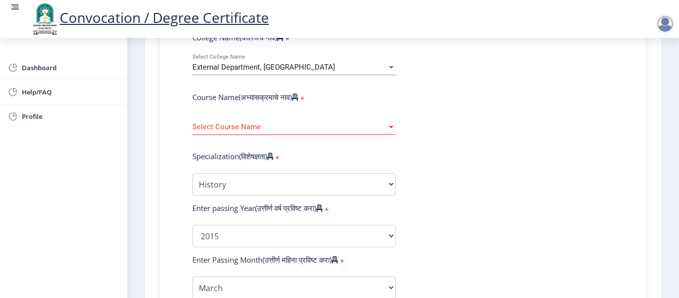
click at [325, 120] on div "Select Course Name Select Course Name" at bounding box center [293, 124] width 203 height 21
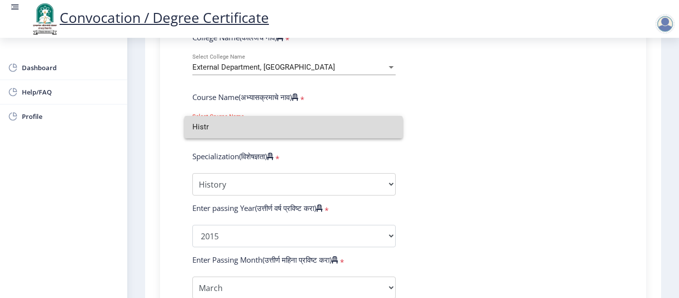
click at [273, 126] on input "Histr" at bounding box center [293, 127] width 202 height 22
type input "Histr"
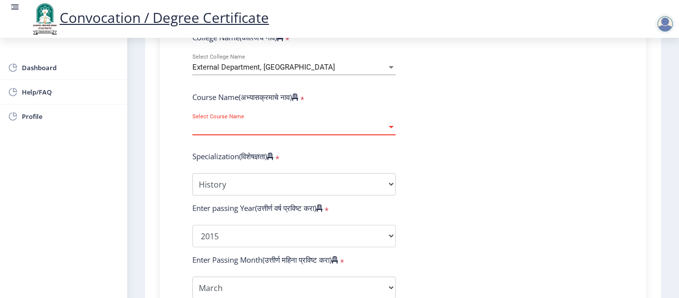
click at [273, 126] on span "Select Course Name" at bounding box center [289, 127] width 194 height 8
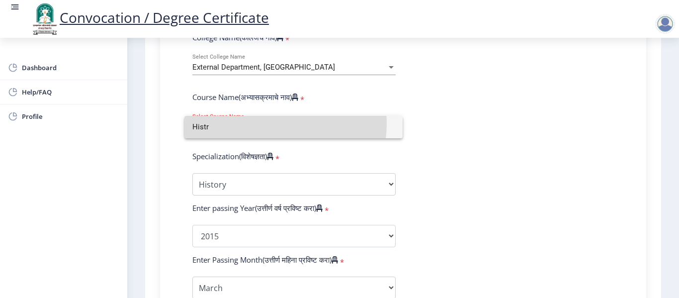
click at [273, 126] on input "Histr" at bounding box center [293, 127] width 202 height 22
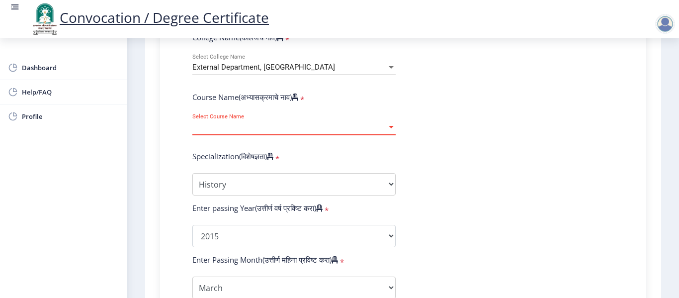
click at [273, 126] on span "Select Course Name" at bounding box center [289, 127] width 194 height 8
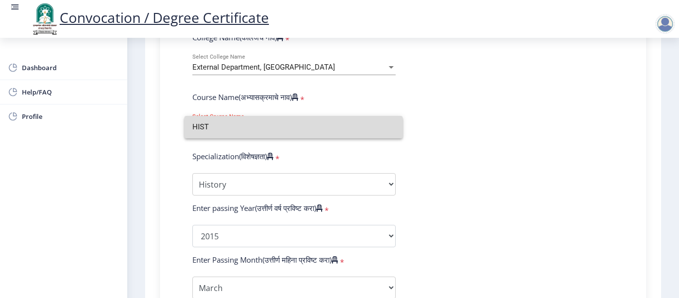
click at [273, 126] on input "HIST" at bounding box center [293, 127] width 202 height 22
type input "HIST"
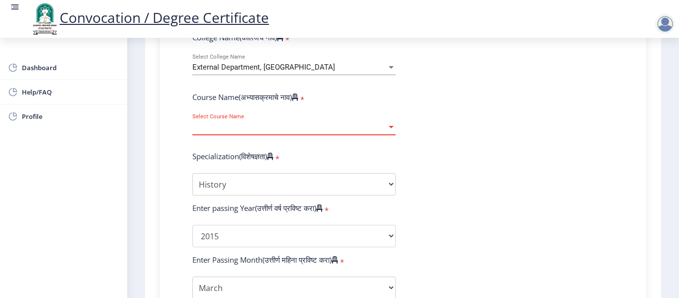
click at [273, 126] on span "Select Course Name" at bounding box center [289, 127] width 194 height 8
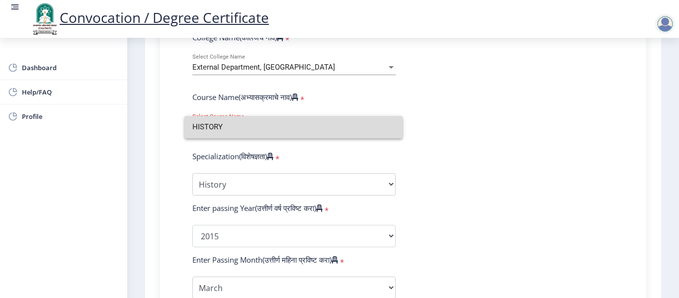
click at [273, 126] on input "HISTORY" at bounding box center [293, 127] width 202 height 22
type input "HISTORY"
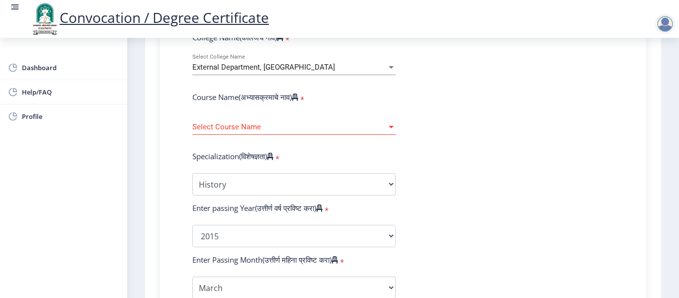
click at [355, 144] on form "Enter Your PRN Number (तुमचा पीआरएन (कायम नोंदणी क्रमांक) एंटर करा) * Student T…" at bounding box center [403, 217] width 436 height 579
click at [384, 128] on span "Select Course Name" at bounding box center [289, 127] width 194 height 8
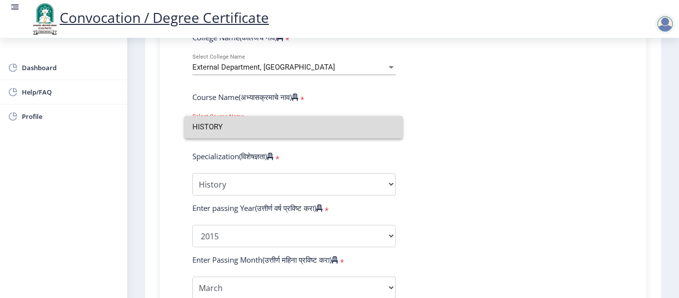
click at [384, 128] on input "HISTORY" at bounding box center [293, 127] width 202 height 22
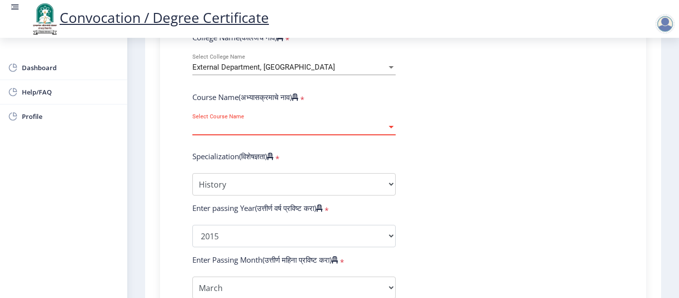
click at [384, 128] on span "Select Course Name" at bounding box center [289, 127] width 194 height 8
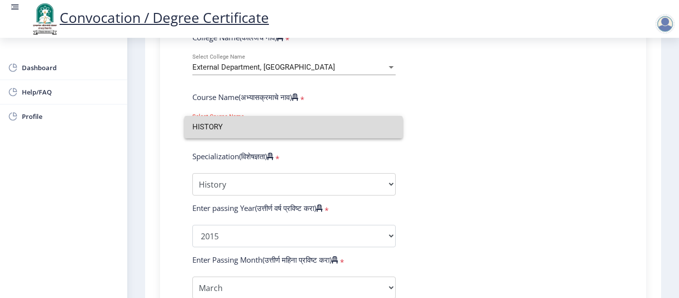
click at [384, 128] on input "HISTORY" at bounding box center [293, 127] width 202 height 22
click at [384, 128] on span "Select Course Name" at bounding box center [289, 127] width 194 height 8
click at [384, 128] on input "HISTORY" at bounding box center [293, 127] width 202 height 22
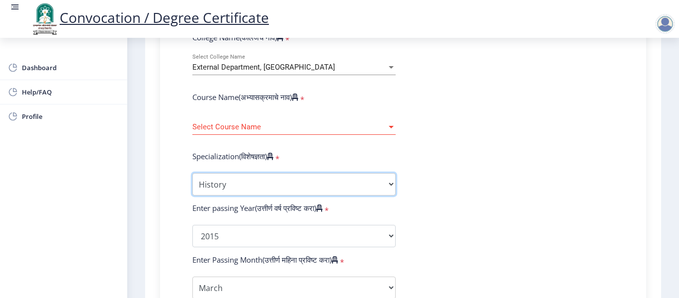
click at [374, 181] on select "Specialization English Hindi Marathi Urdu Ancient Indian History Culture & Arch…" at bounding box center [293, 184] width 203 height 22
click at [192, 173] on select "Specialization English Hindi Marathi Urdu Ancient Indian History Culture & Arch…" at bounding box center [293, 184] width 203 height 22
click at [459, 175] on form "Enter Your PRN Number (तुमचा पीआरएन (कायम नोंदणी क्रमांक) एंटर करा) * Student T…" at bounding box center [403, 217] width 436 height 579
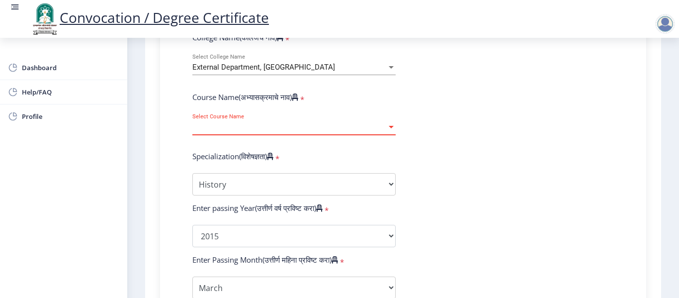
click at [290, 126] on span "Select Course Name" at bounding box center [289, 127] width 194 height 8
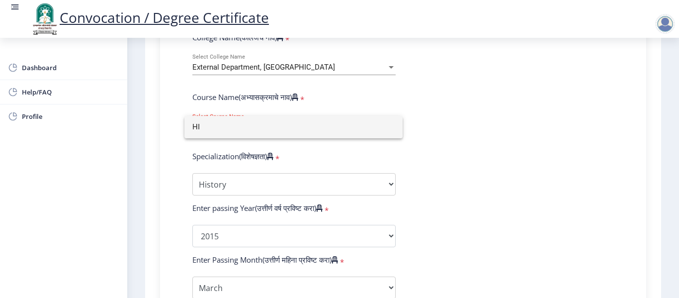
type input "H"
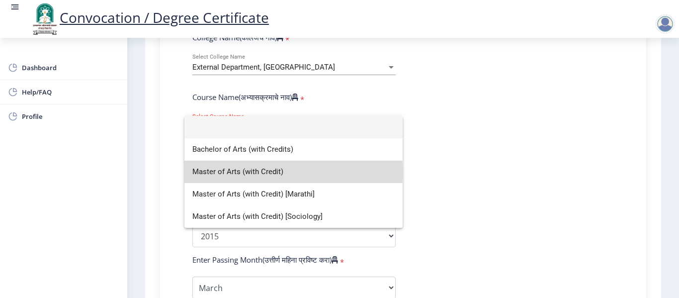
click at [264, 171] on span "Master of Arts (with Credit)" at bounding box center [293, 172] width 202 height 22
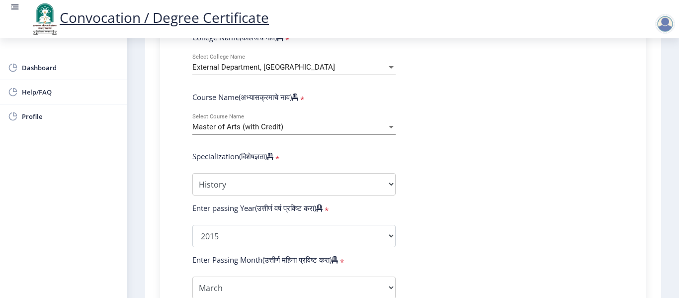
click at [631, 203] on div "Enter Your PRN Number (तुमचा पीआरएन (कायम नोंदणी क्रमांक) एंटर करा) * Student T…" at bounding box center [403, 217] width 466 height 579
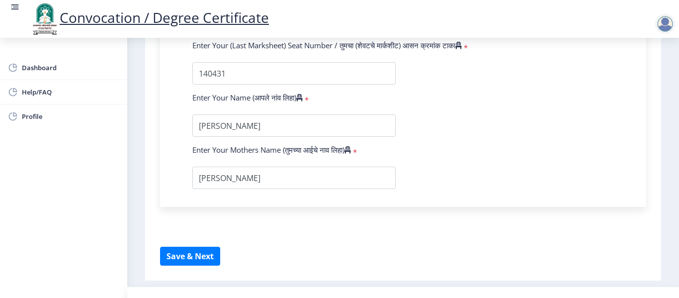
scroll to position [724, 0]
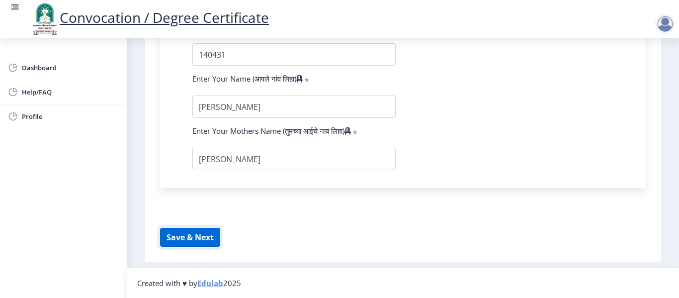
click at [196, 241] on button "Save & Next" at bounding box center [190, 237] width 60 height 19
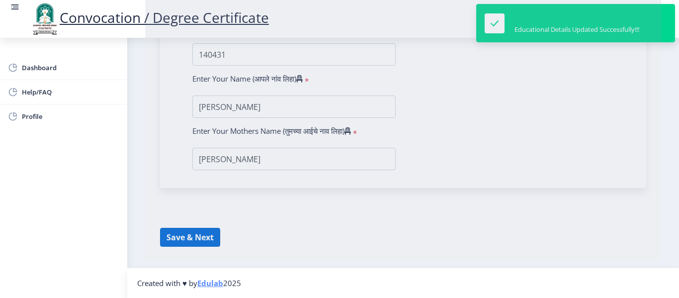
select select
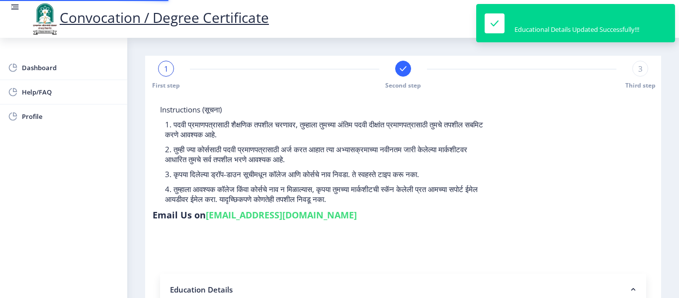
type input "2013032500234407"
select select "Regular"
select select "2015"
select select "March"
select select "FIRST CLASS"
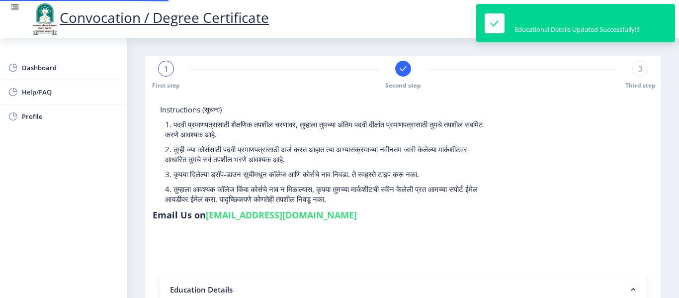
type input "140431"
type input "[PERSON_NAME]"
select select
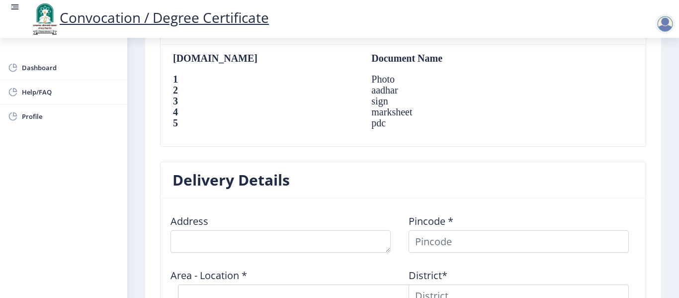
scroll to position [673, 0]
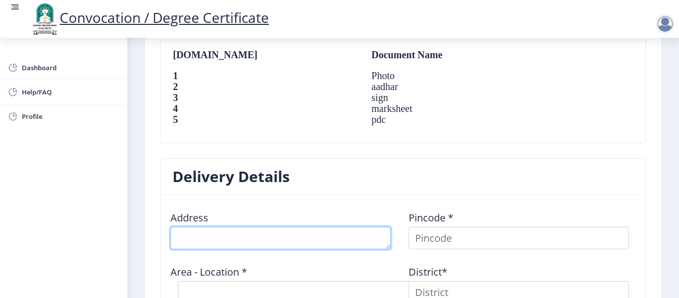
click at [302, 236] on textarea at bounding box center [281, 238] width 220 height 22
type textarea "At post Khandali Tal Malshiras Dist [GEOGRAPHIC_DATA]"
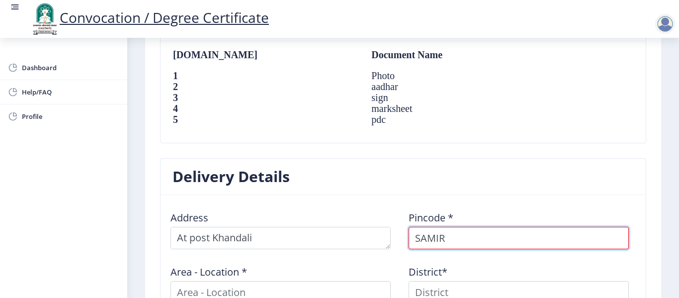
click at [477, 240] on input "SAMIR" at bounding box center [519, 238] width 220 height 22
type input "S"
type input "413113"
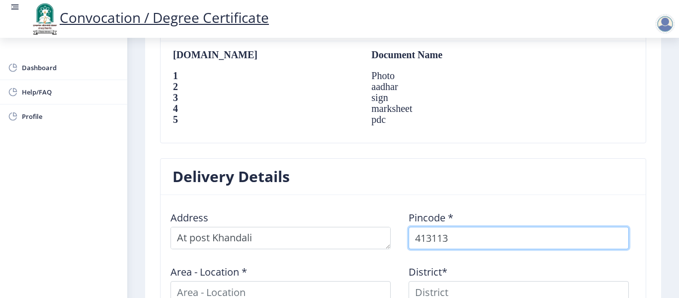
select select
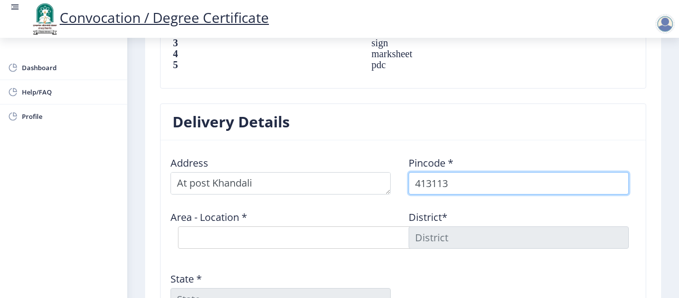
scroll to position [734, 0]
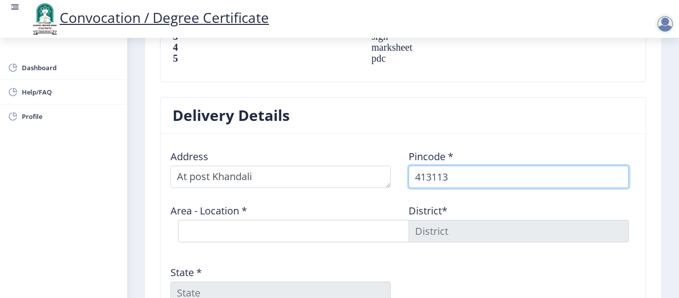
type input "413113"
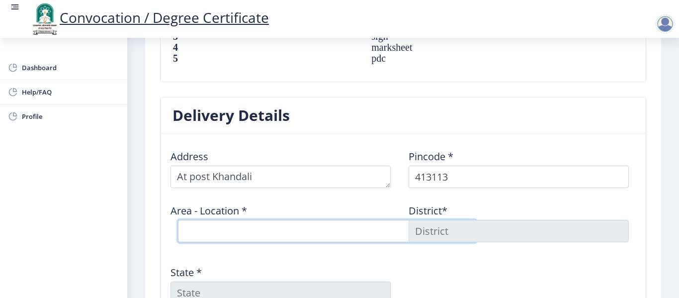
click at [290, 232] on select "Select Area Location Bondle B.O Khandali [PERSON_NAME] B.O Maloli B.O Nimgaon B…" at bounding box center [327, 231] width 298 height 22
select select "2: Object"
click at [178, 220] on select "Select Area Location Bondle B.O Khandali [PERSON_NAME] B.O Maloli B.O Nimgaon B…" at bounding box center [327, 231] width 298 height 22
type input "SOLAPUR"
type input "[GEOGRAPHIC_DATA]"
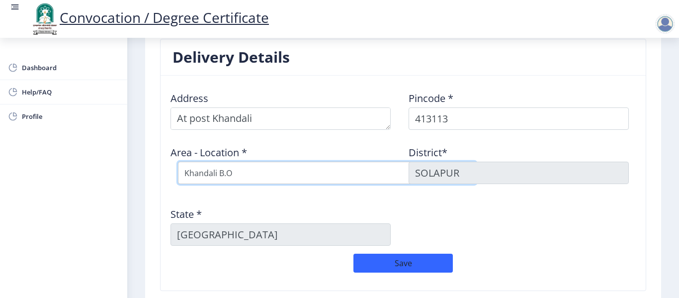
scroll to position [798, 0]
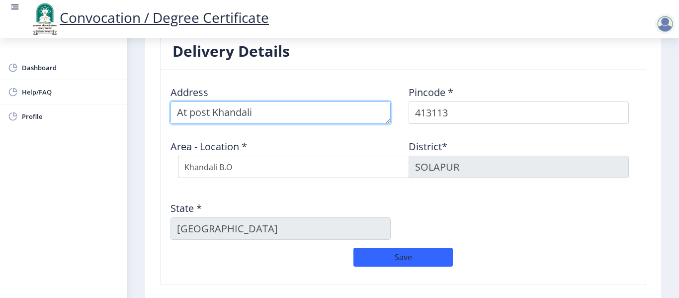
click at [269, 113] on textarea at bounding box center [281, 112] width 220 height 22
click at [195, 111] on textarea at bounding box center [281, 112] width 220 height 22
click at [209, 112] on textarea at bounding box center [281, 112] width 220 height 22
click at [188, 111] on textarea at bounding box center [281, 112] width 220 height 22
click at [275, 107] on textarea at bounding box center [281, 112] width 220 height 22
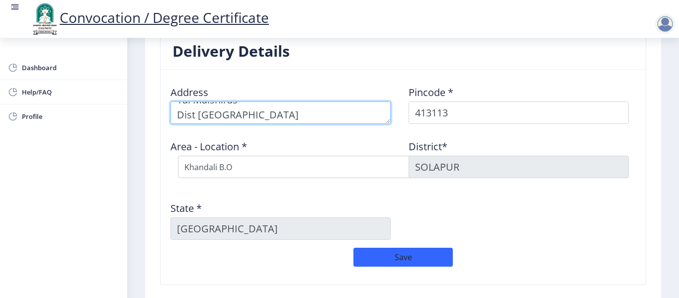
scroll to position [29, 0]
type textarea "A/P Khandali Tal Malshiras Dist [GEOGRAPHIC_DATA]"
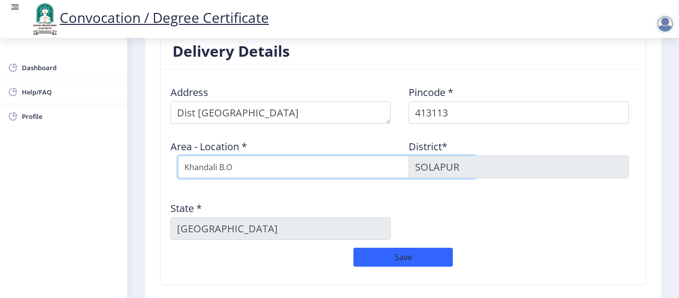
click at [358, 170] on select "Select Area Location Bondle B.O Khandali [PERSON_NAME] B.O Maloli B.O Nimgaon B…" at bounding box center [327, 167] width 298 height 22
click at [178, 156] on select "Select Area Location Bondle B.O Khandali [PERSON_NAME] B.O Maloli B.O Nimgaon B…" at bounding box center [327, 167] width 298 height 22
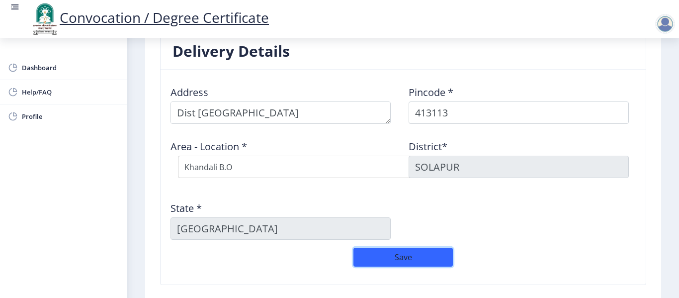
click at [390, 259] on button "Save" at bounding box center [402, 257] width 99 height 19
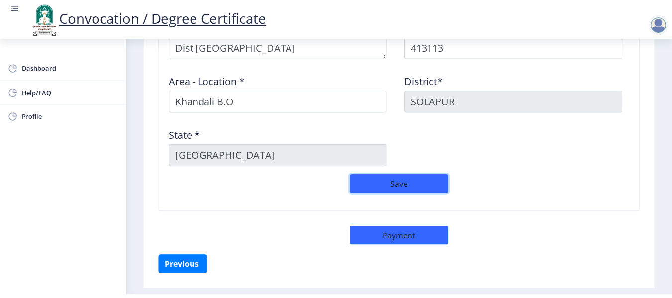
scroll to position [874, 0]
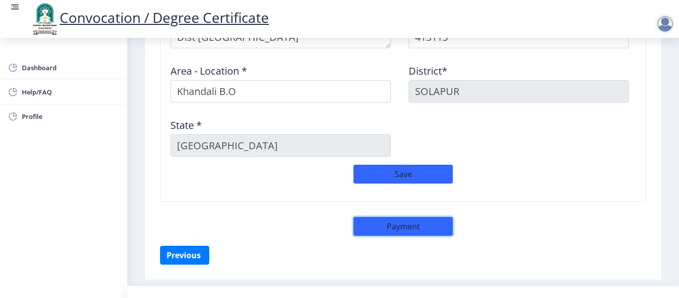
click at [409, 232] on button "Payment" at bounding box center [402, 226] width 99 height 19
select select "sealed"
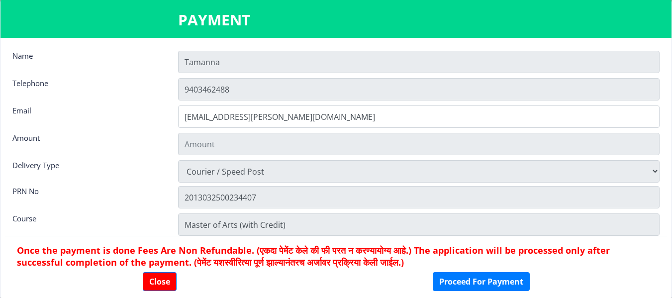
type input "1885"
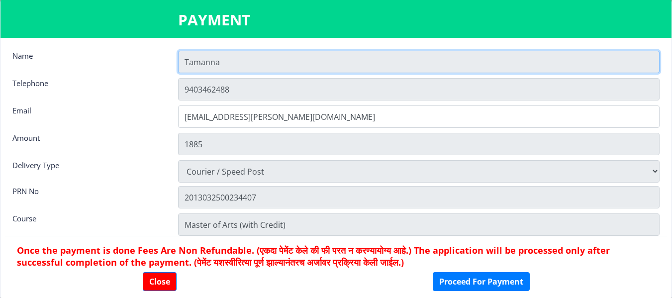
click at [294, 71] on input "Tamanna" at bounding box center [418, 62] width 481 height 22
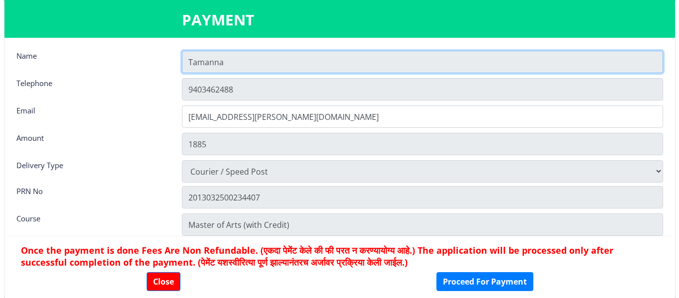
scroll to position [14, 0]
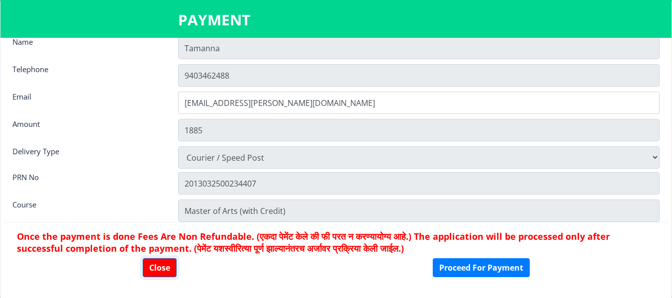
click at [163, 266] on button "Close" at bounding box center [160, 267] width 34 height 19
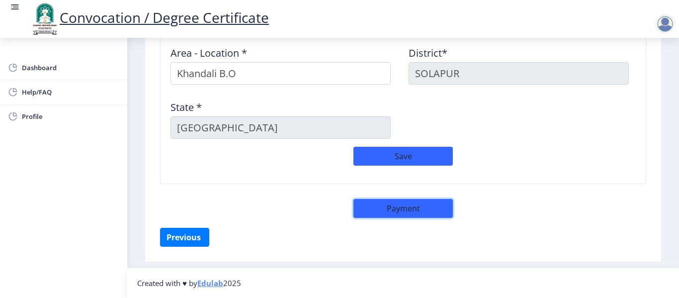
scroll to position [874, 0]
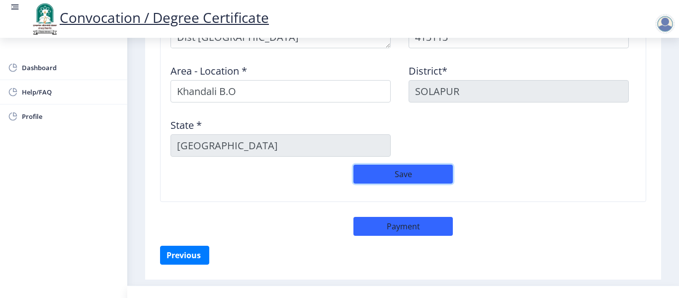
click at [372, 168] on button "Save" at bounding box center [402, 174] width 99 height 19
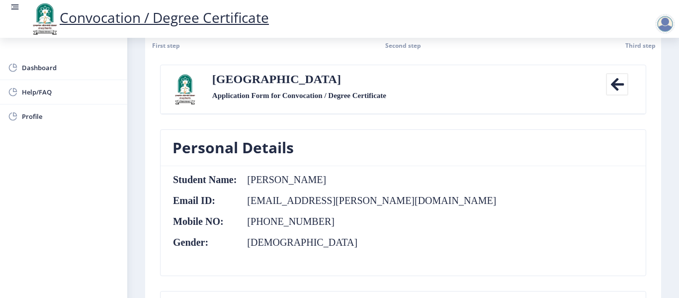
scroll to position [0, 0]
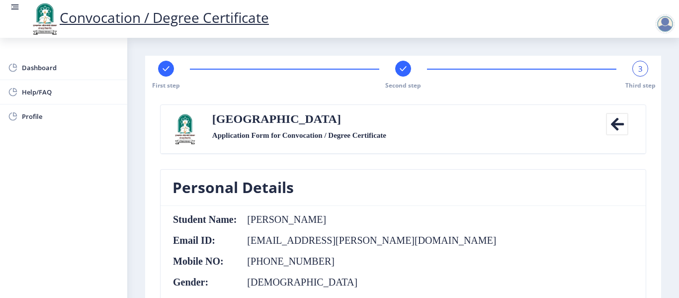
click at [665, 22] on div at bounding box center [665, 24] width 20 height 20
click at [641, 81] on span "Log out" at bounding box center [639, 78] width 64 height 12
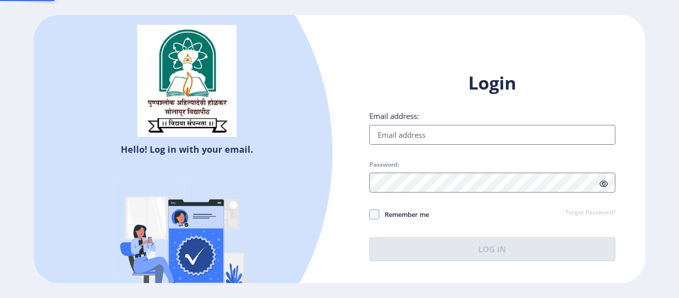
type input "[EMAIL_ADDRESS][PERSON_NAME][DOMAIN_NAME]"
